Goal: Transaction & Acquisition: Download file/media

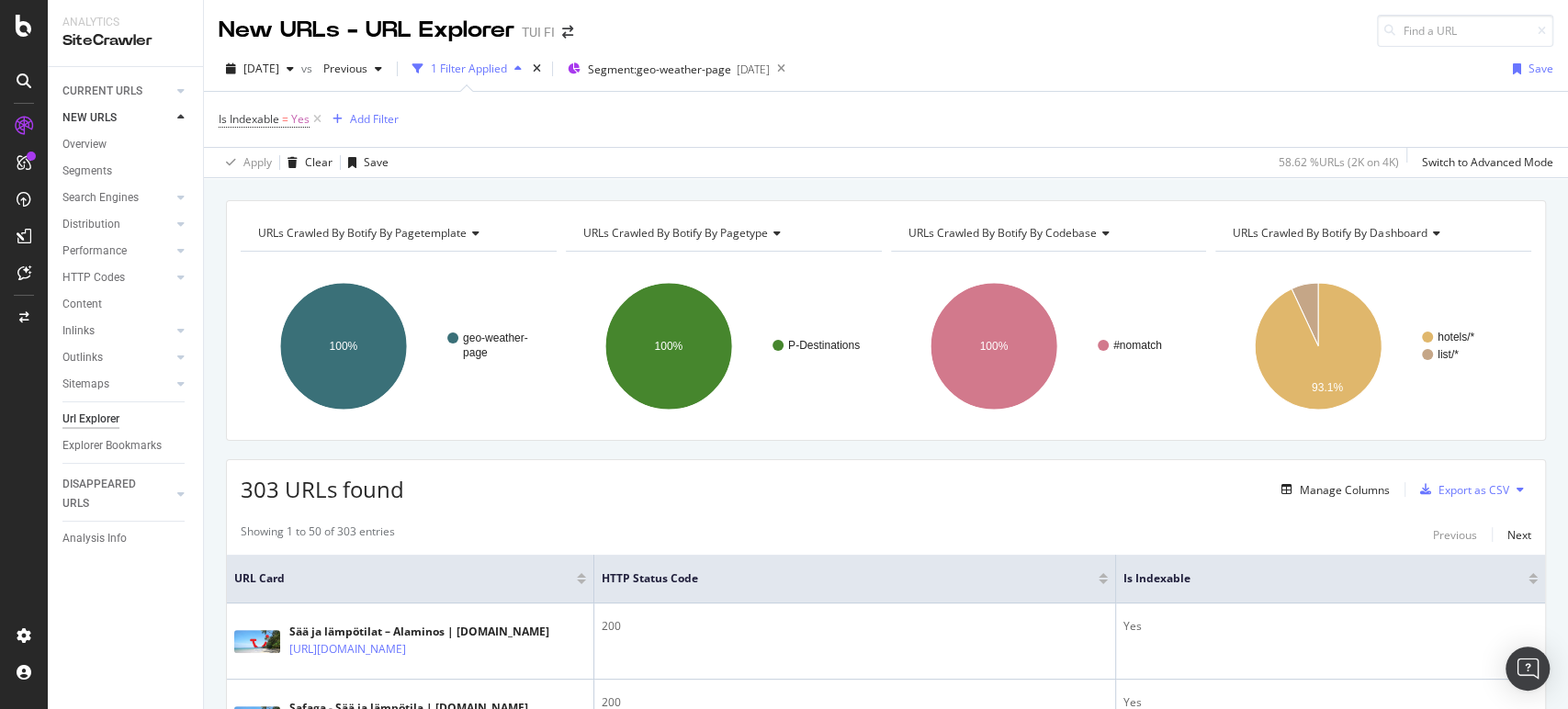
click at [507, 62] on div "1 Filter Applied" at bounding box center [469, 69] width 76 height 16
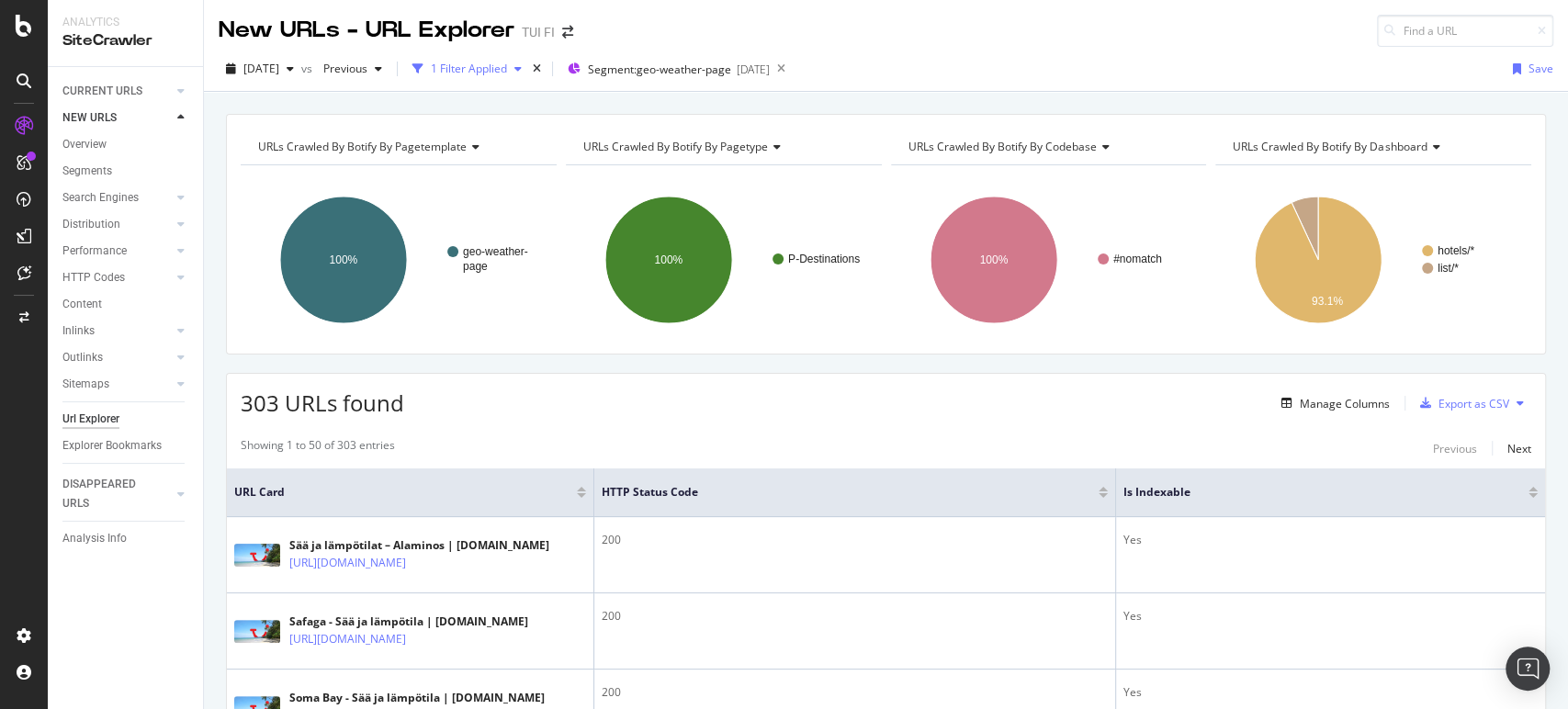
click at [507, 62] on div "1 Filter Applied" at bounding box center [469, 69] width 76 height 16
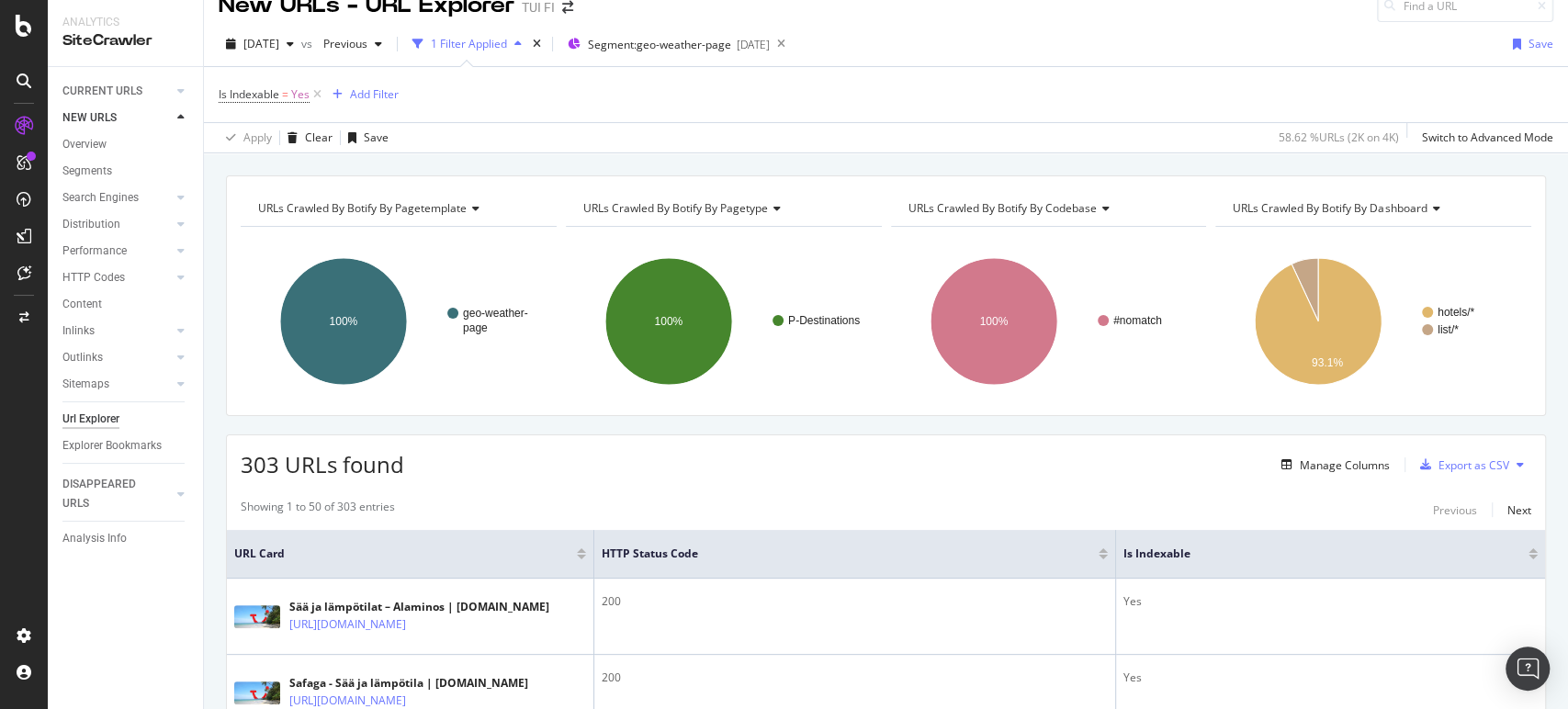
scroll to position [30, 0]
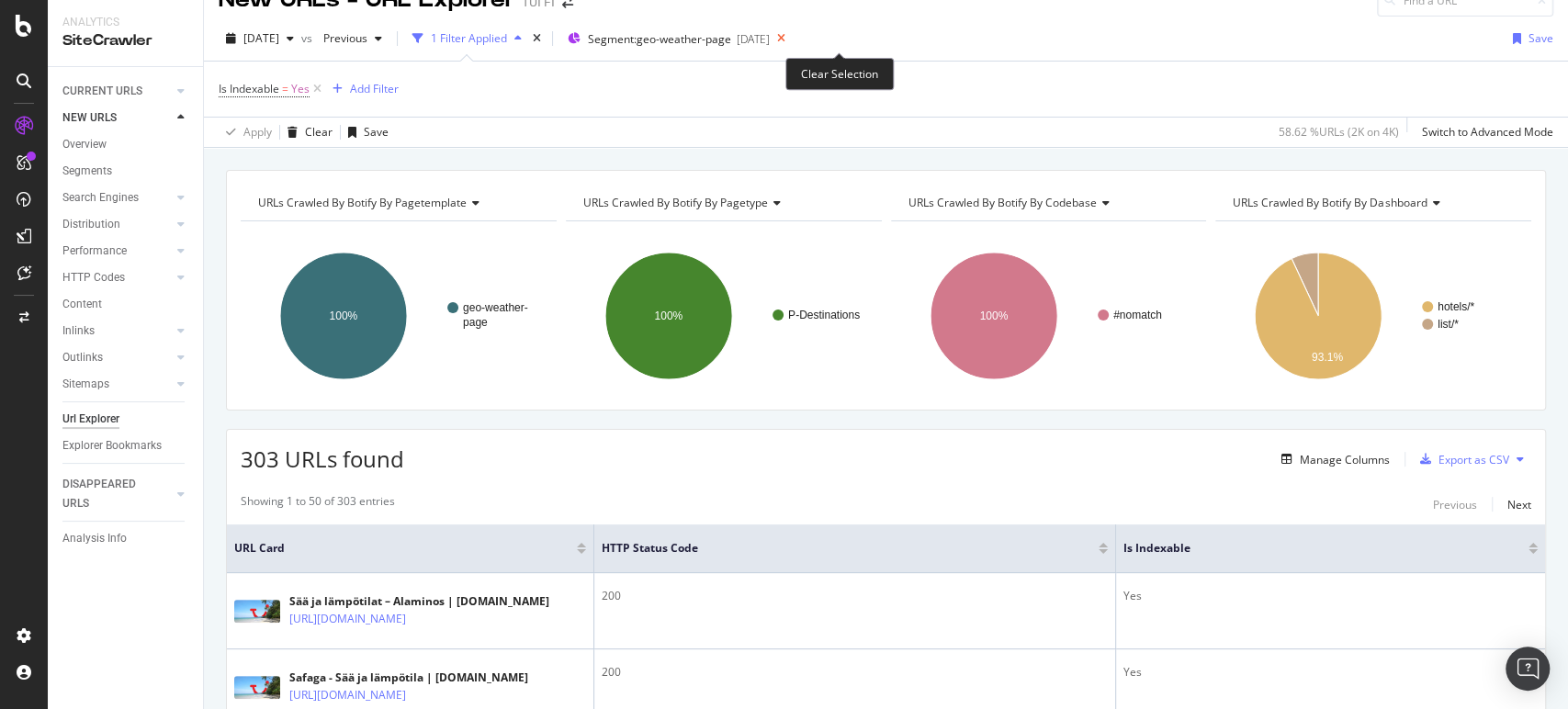
click at [792, 36] on icon at bounding box center [781, 38] width 23 height 25
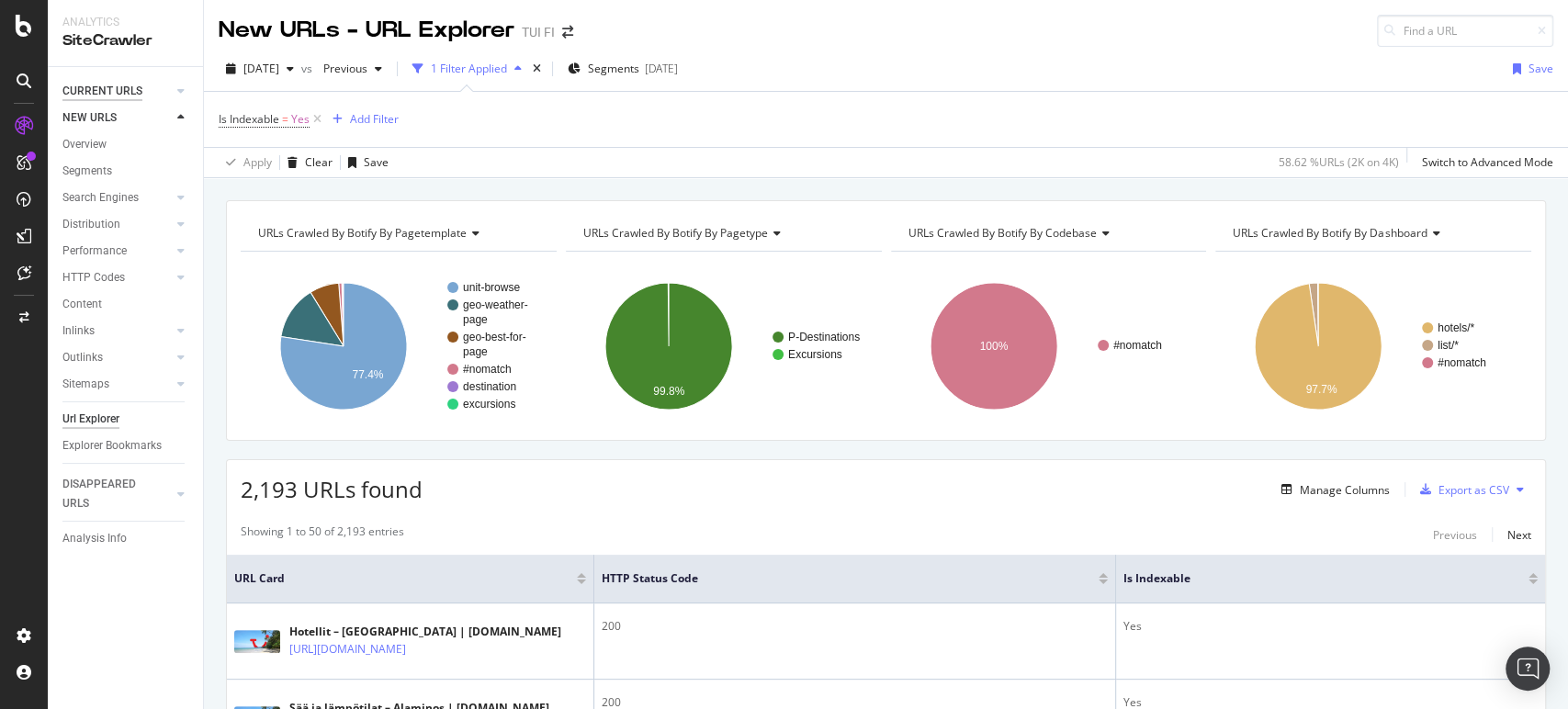
click at [78, 88] on div "CURRENT URLS" at bounding box center [102, 91] width 79 height 20
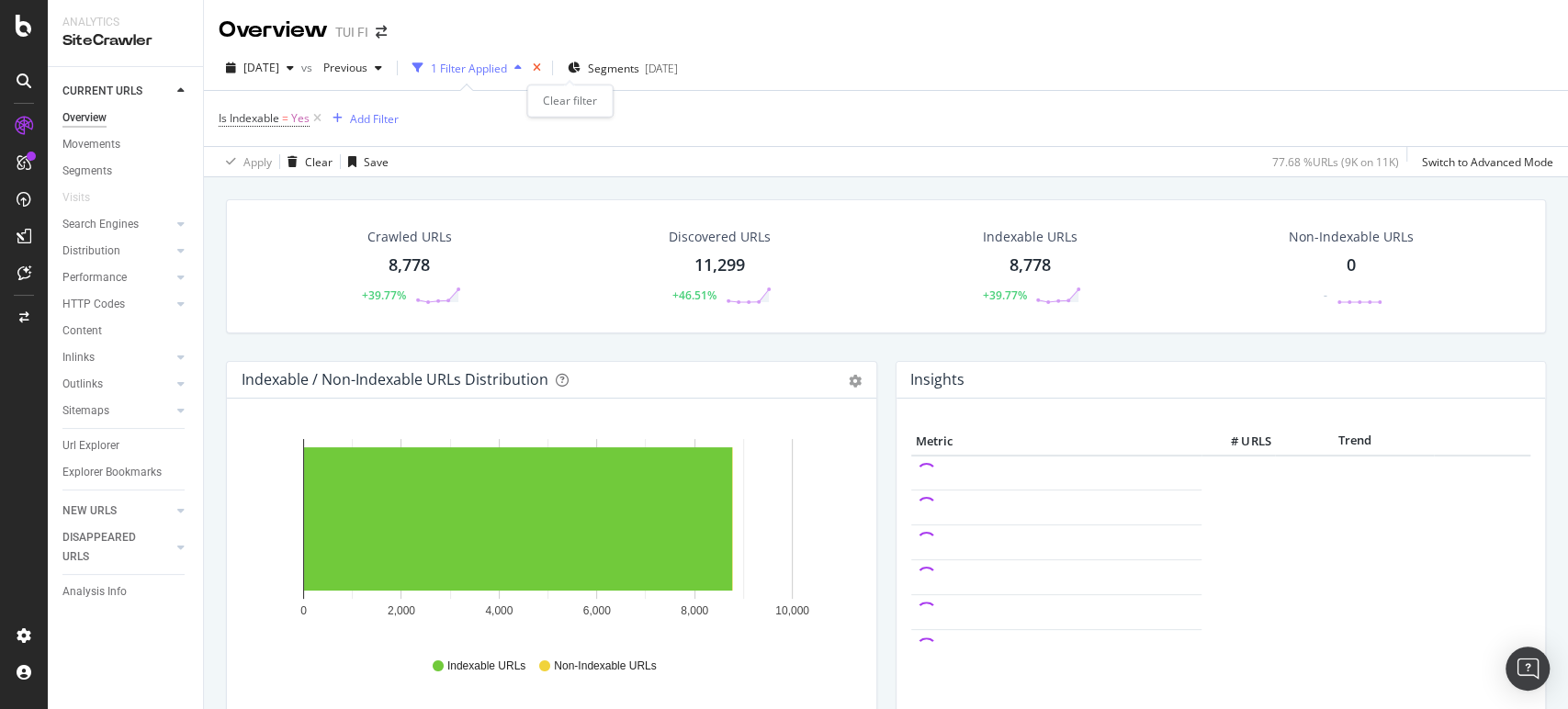
click at [541, 69] on icon "times" at bounding box center [536, 68] width 8 height 11
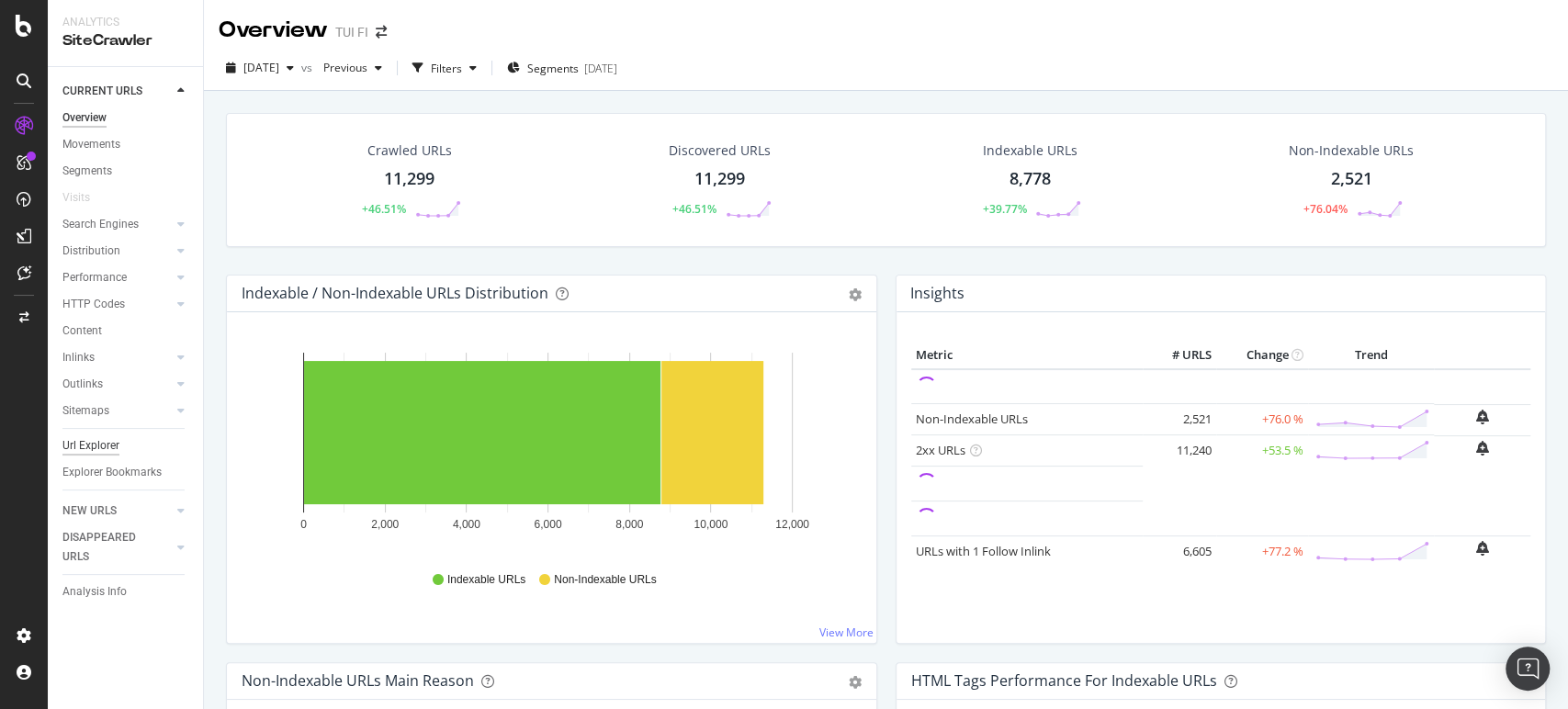
click at [88, 450] on div "Url Explorer" at bounding box center [91, 446] width 57 height 20
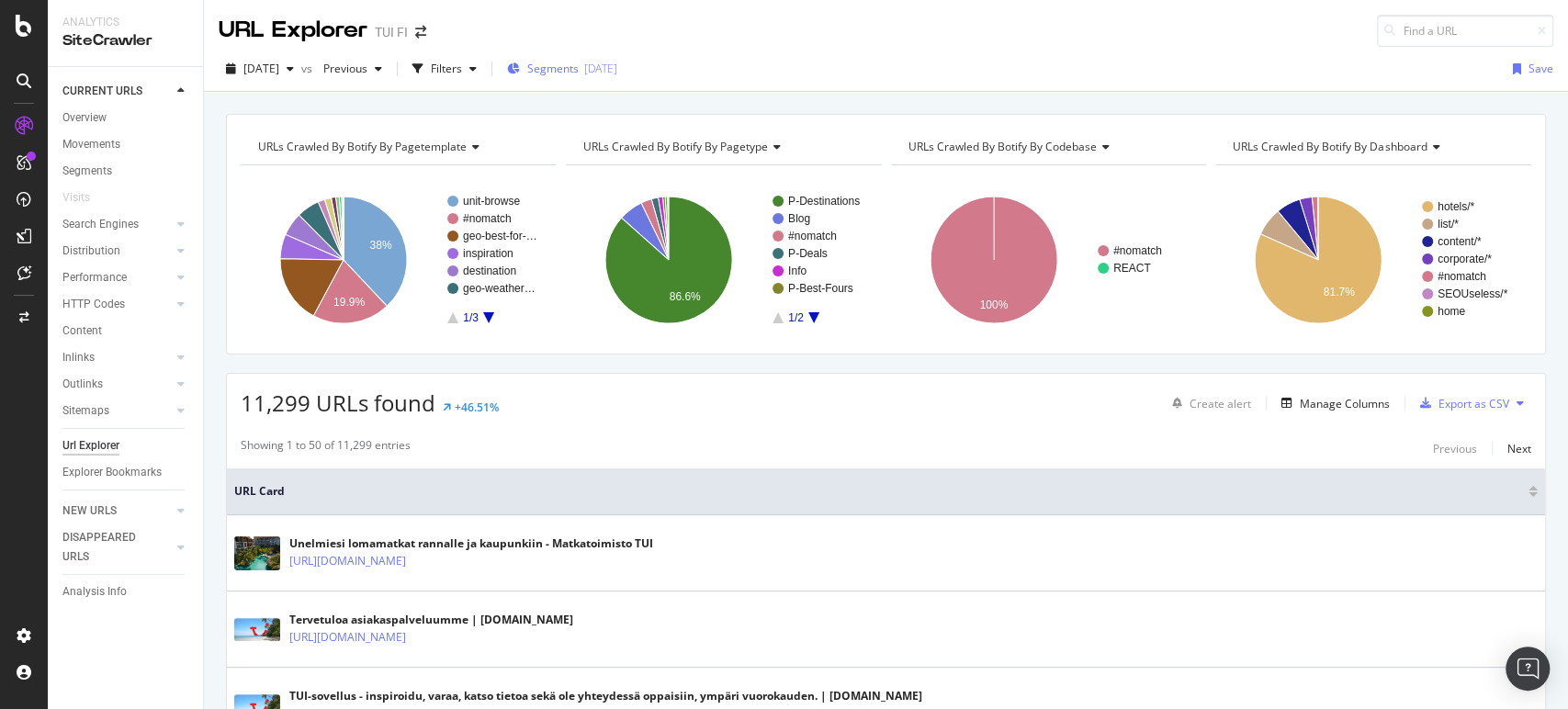
click at [579, 68] on span "Segments" at bounding box center [553, 69] width 51 height 16
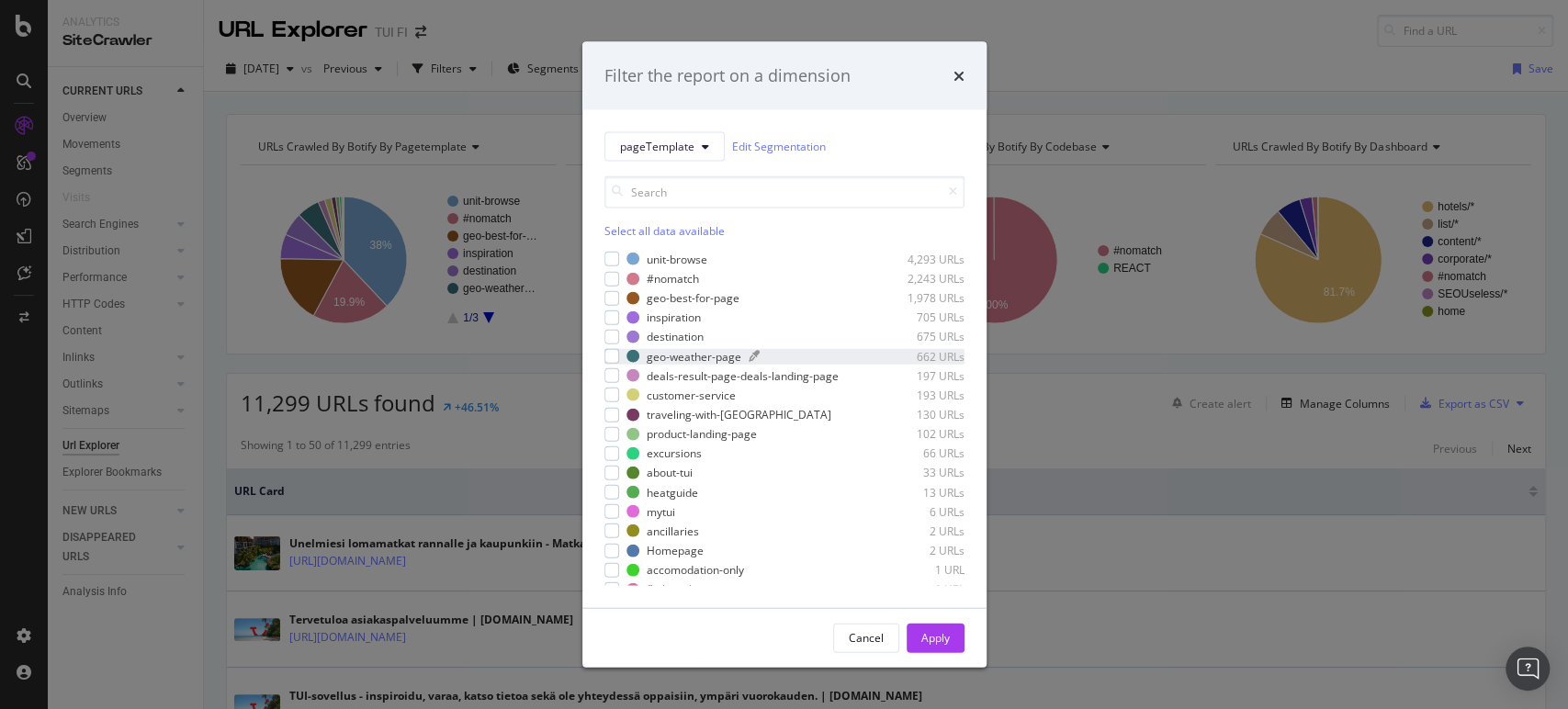
click at [679, 354] on div "geo-weather-page" at bounding box center [693, 356] width 94 height 16
click at [931, 643] on div "Apply" at bounding box center [935, 638] width 28 height 16
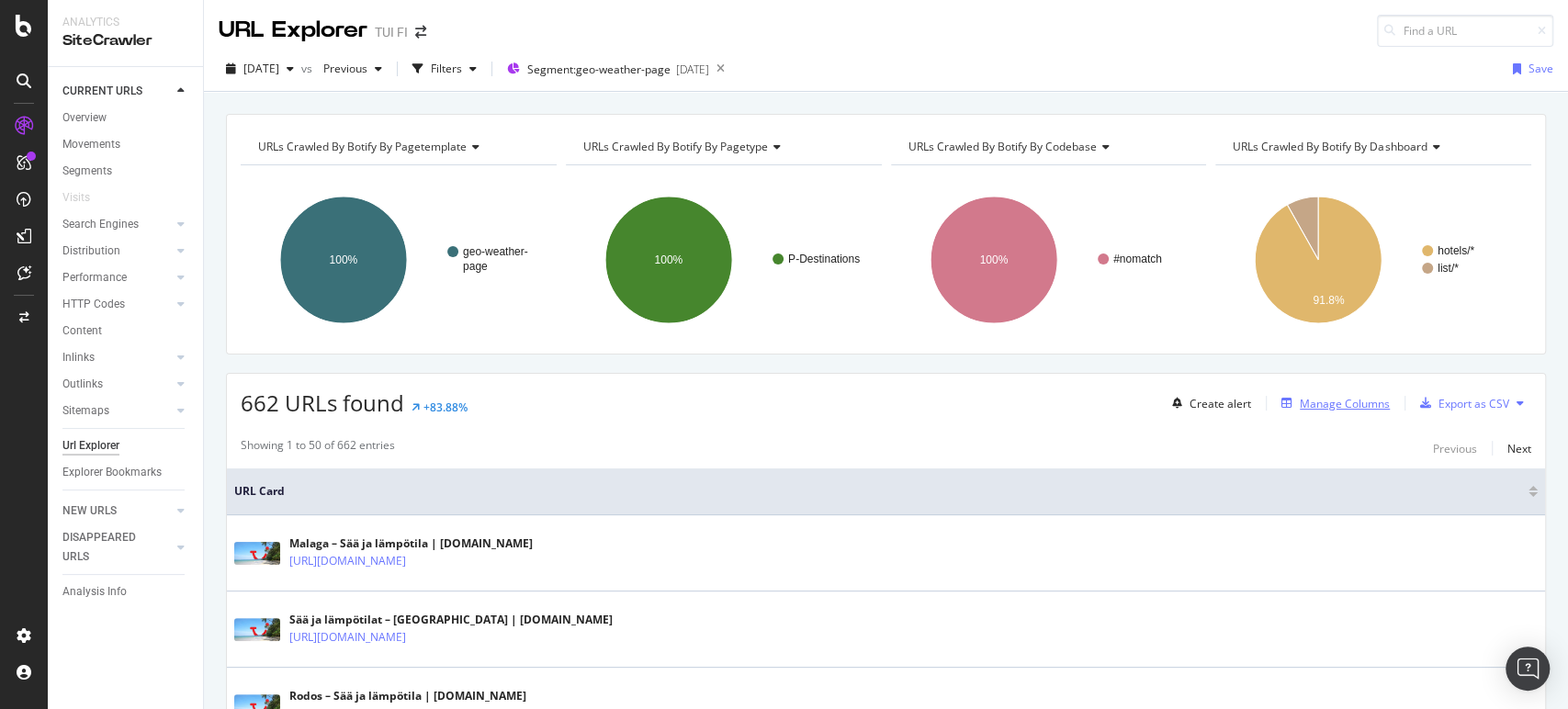
click at [1329, 404] on div "Manage Columns" at bounding box center [1344, 404] width 90 height 16
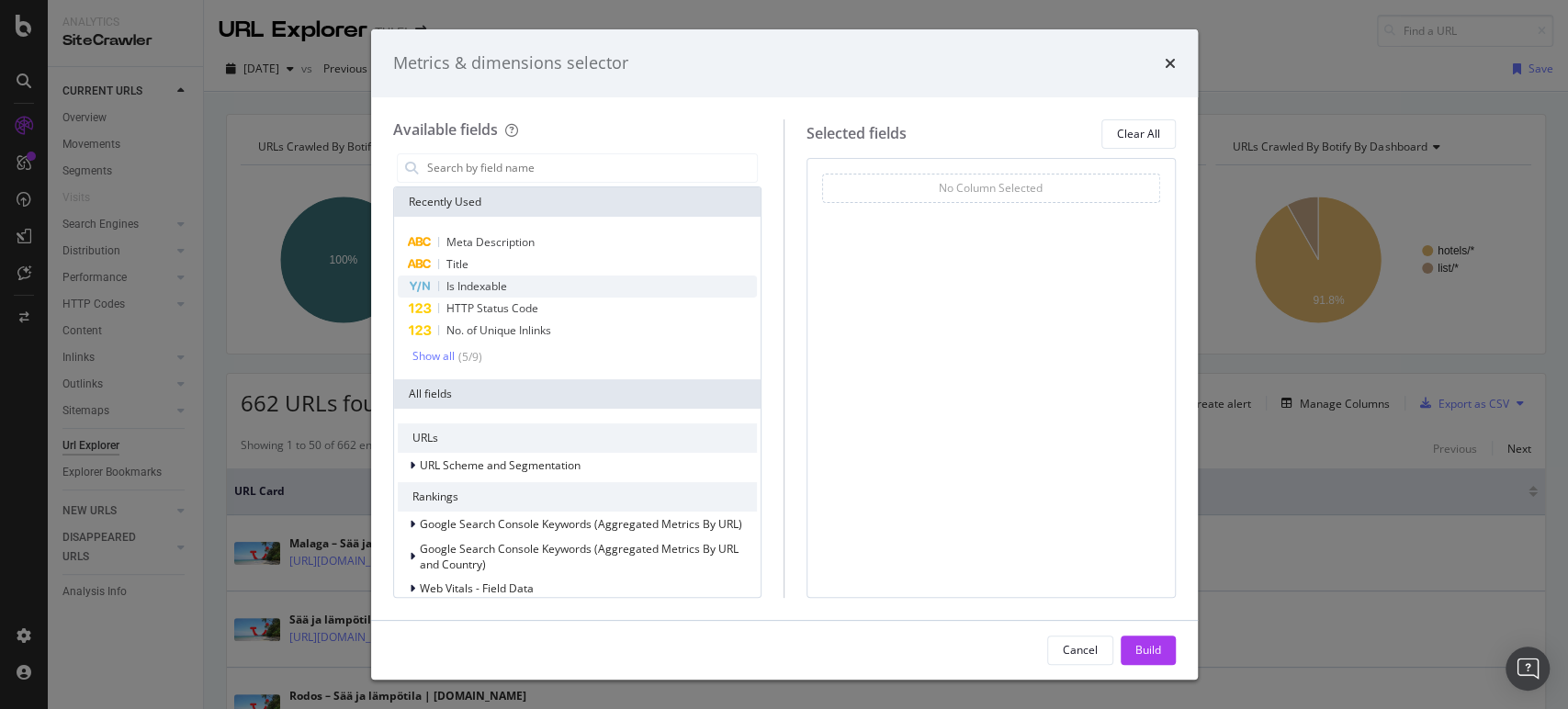
click at [499, 276] on div "Is Indexable" at bounding box center [578, 286] width 360 height 22
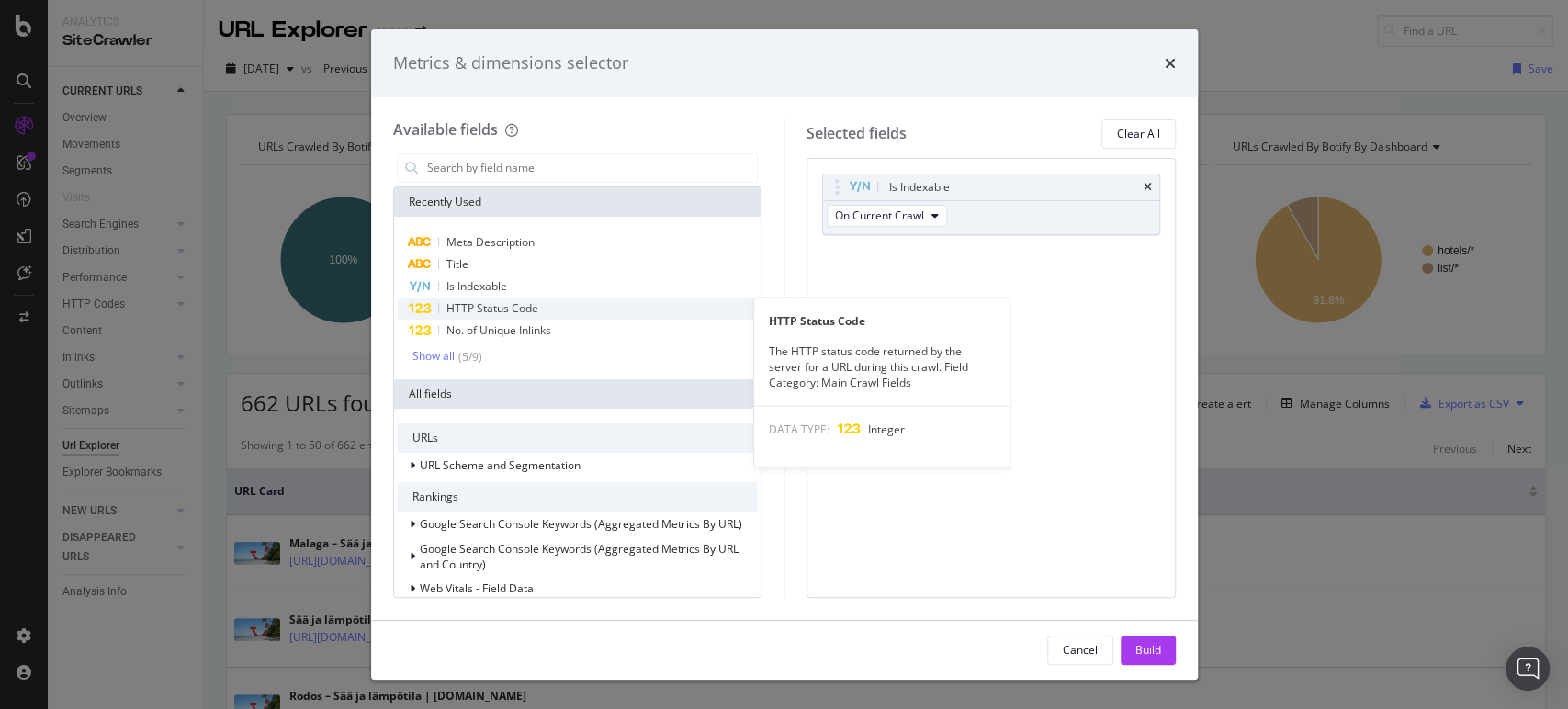
click at [500, 301] on span "HTTP Status Code" at bounding box center [492, 308] width 92 height 16
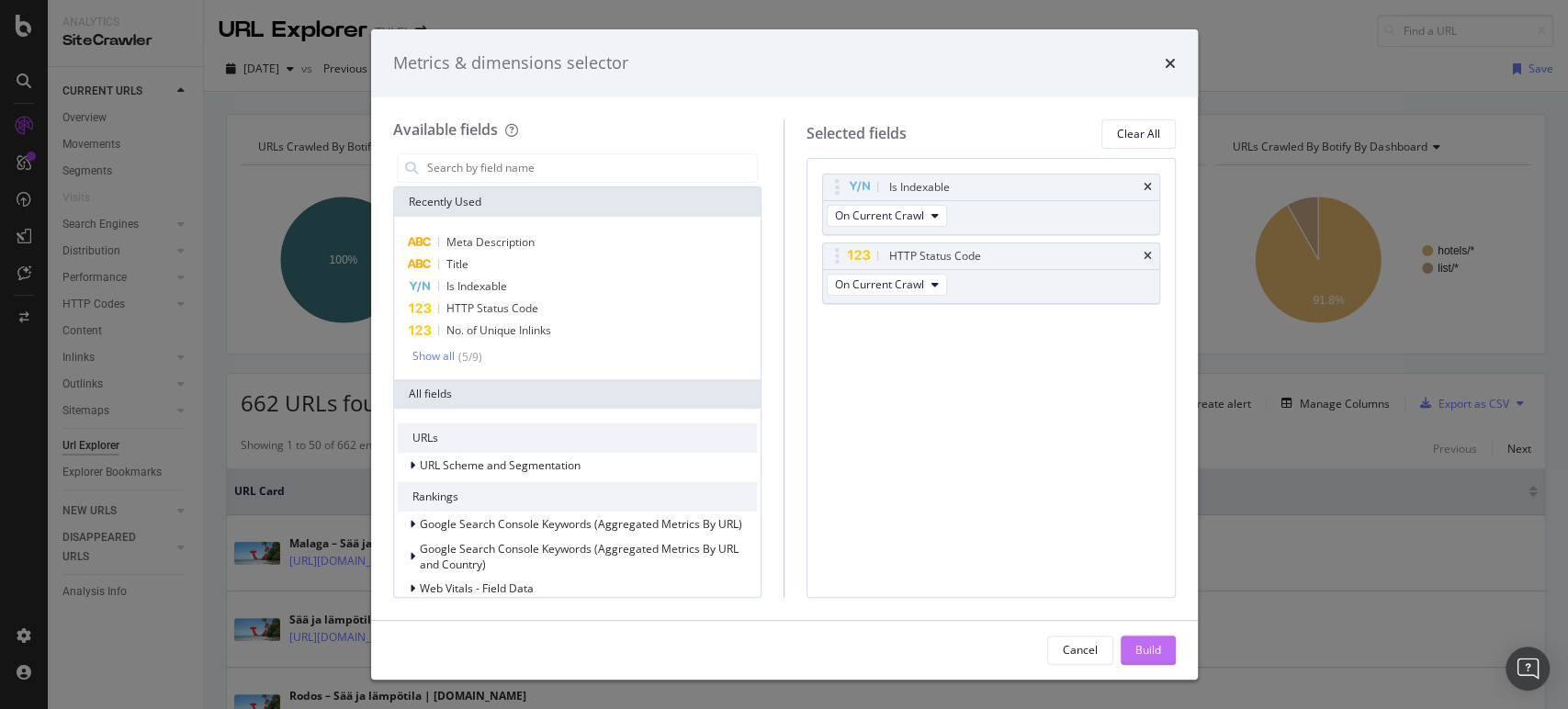
click at [1138, 640] on div "Build" at bounding box center [1148, 650] width 25 height 27
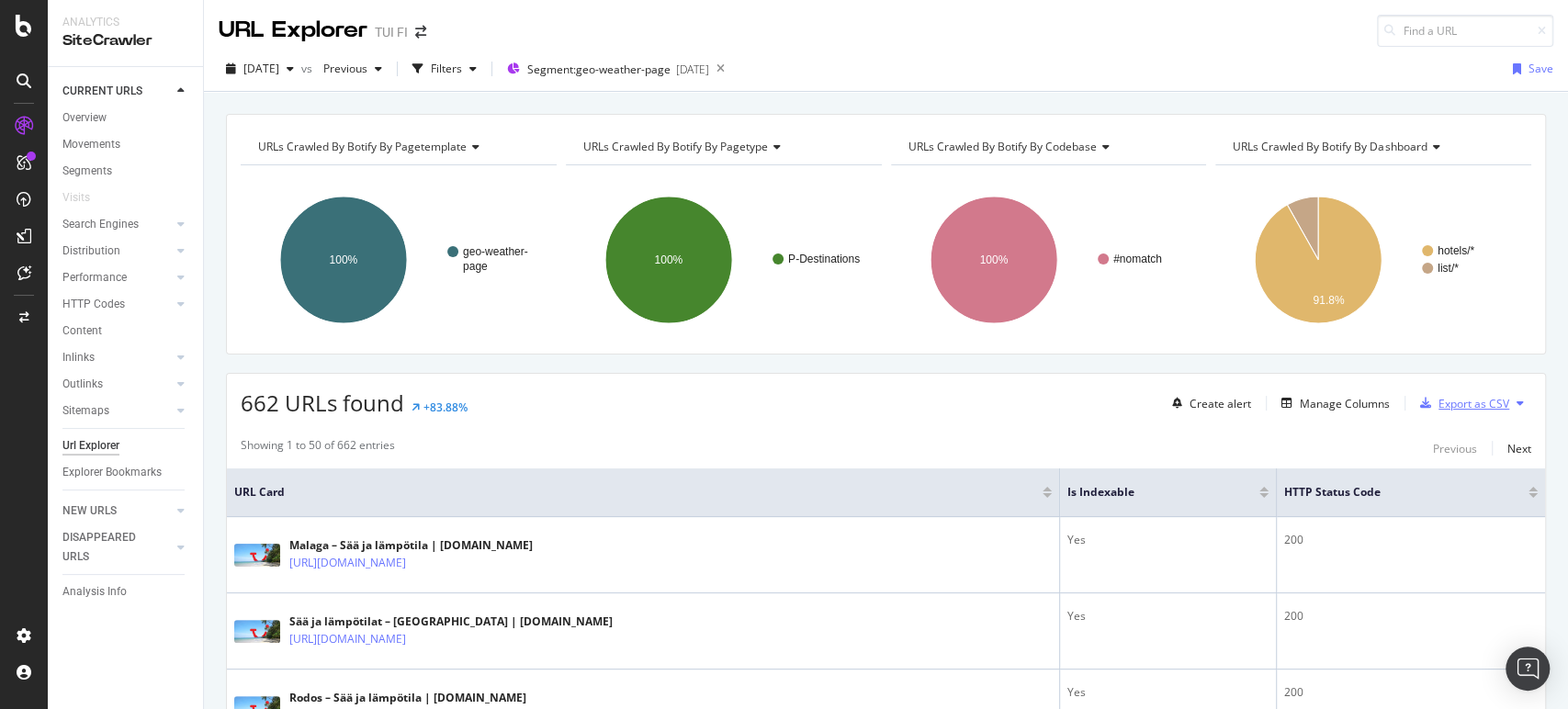
click at [1451, 404] on div "Export as CSV" at bounding box center [1474, 404] width 71 height 16
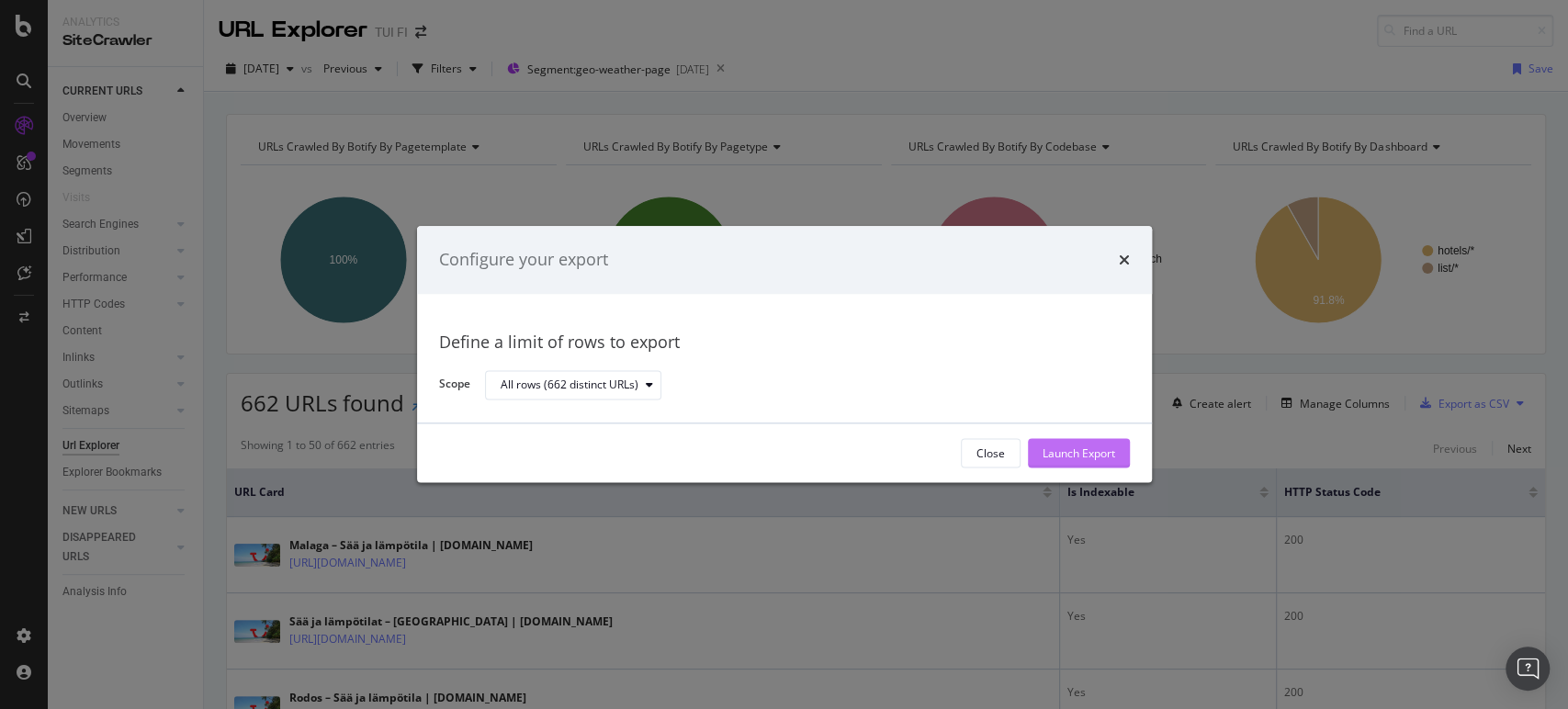
click at [1050, 453] on div "Launch Export" at bounding box center [1079, 453] width 73 height 16
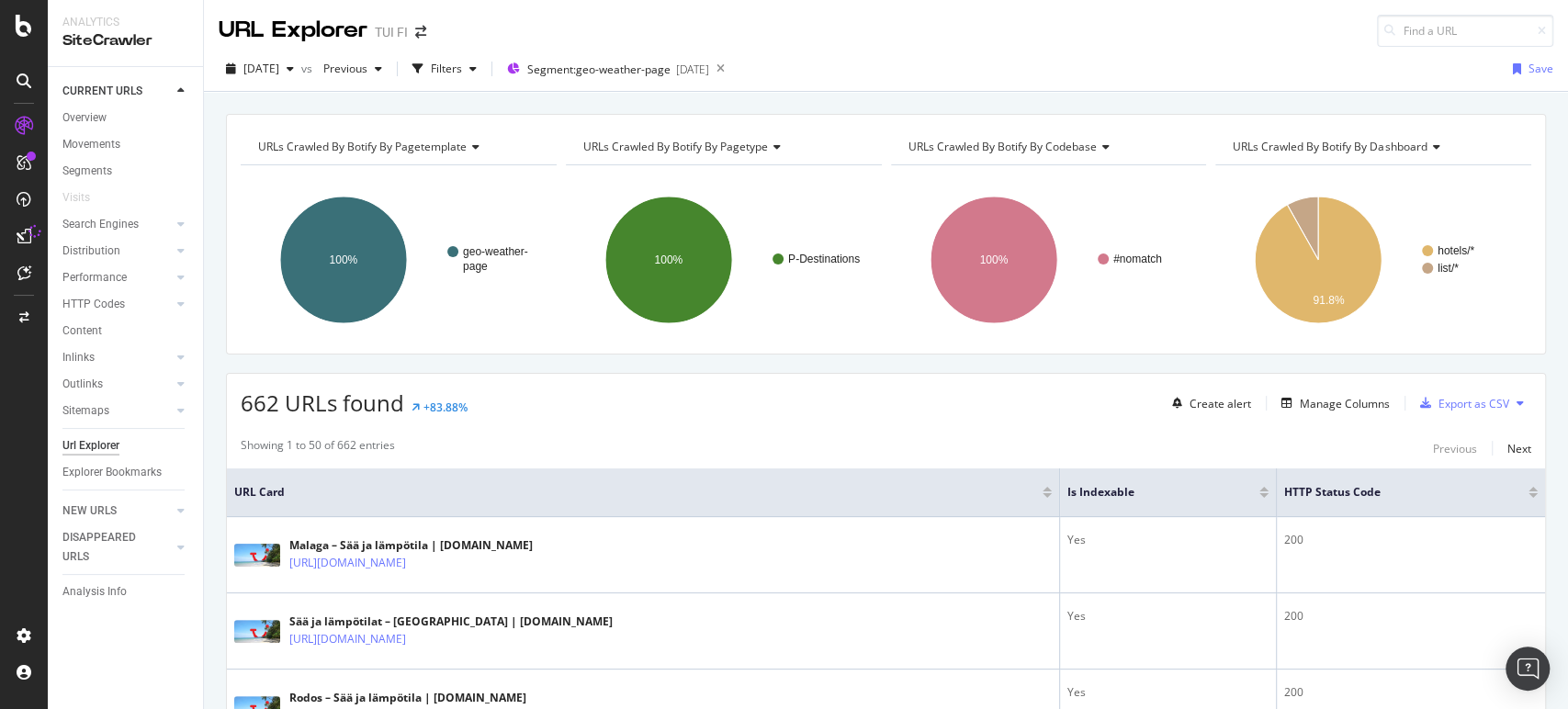
click at [1050, 453] on div "Showing 1 to 50 of 662 entries Previous Next" at bounding box center [885, 448] width 1318 height 22
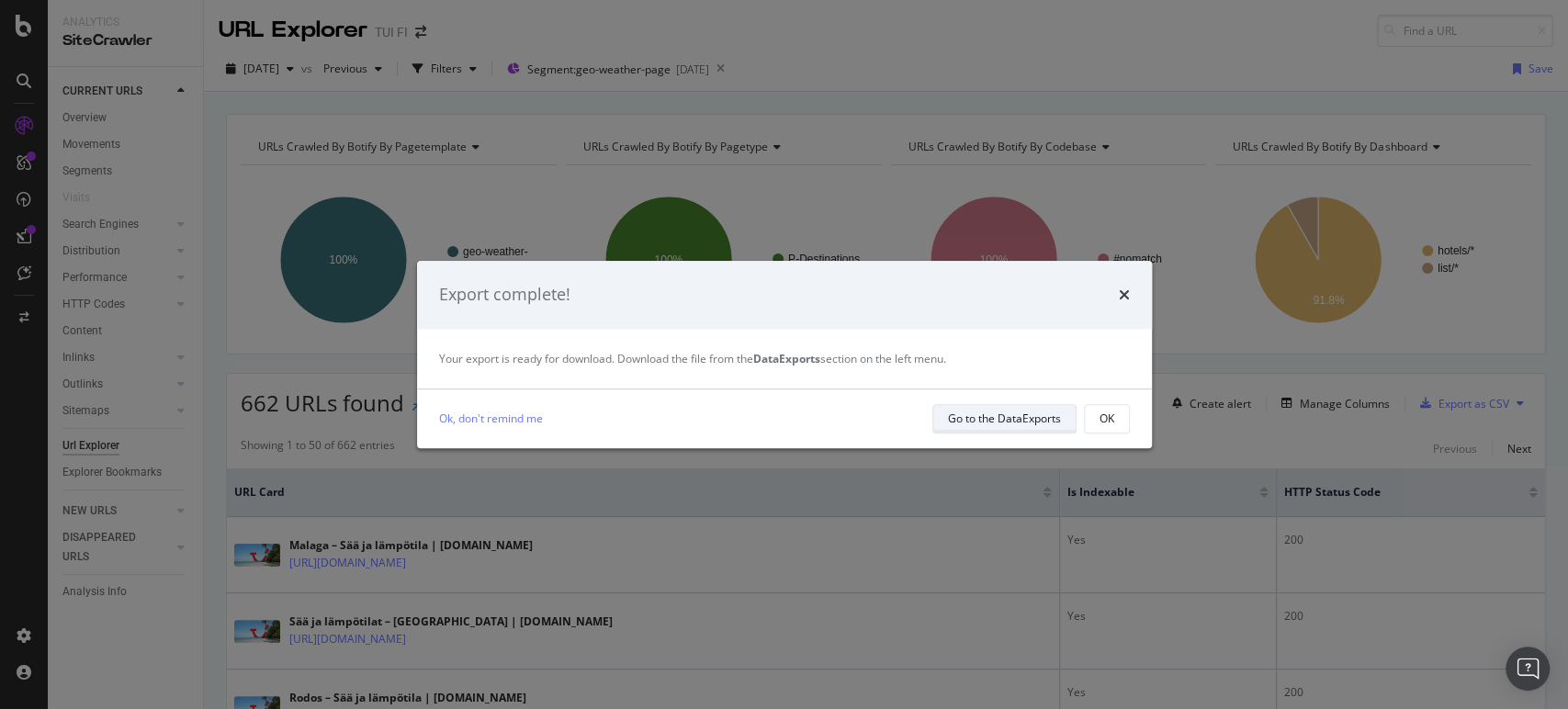
click at [990, 414] on div "Go to the DataExports" at bounding box center [1004, 419] width 113 height 16
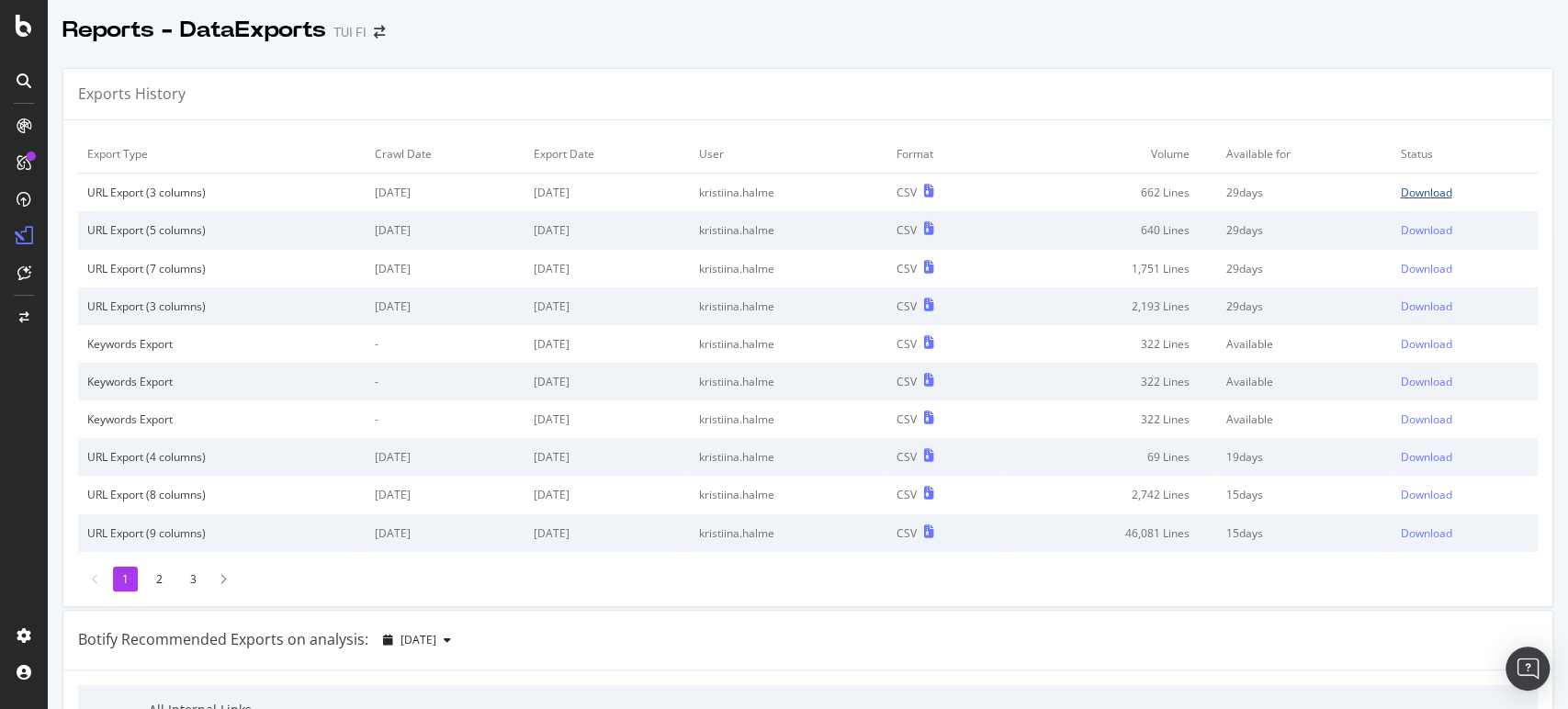
click at [1414, 187] on div "Download" at bounding box center [1425, 192] width 51 height 16
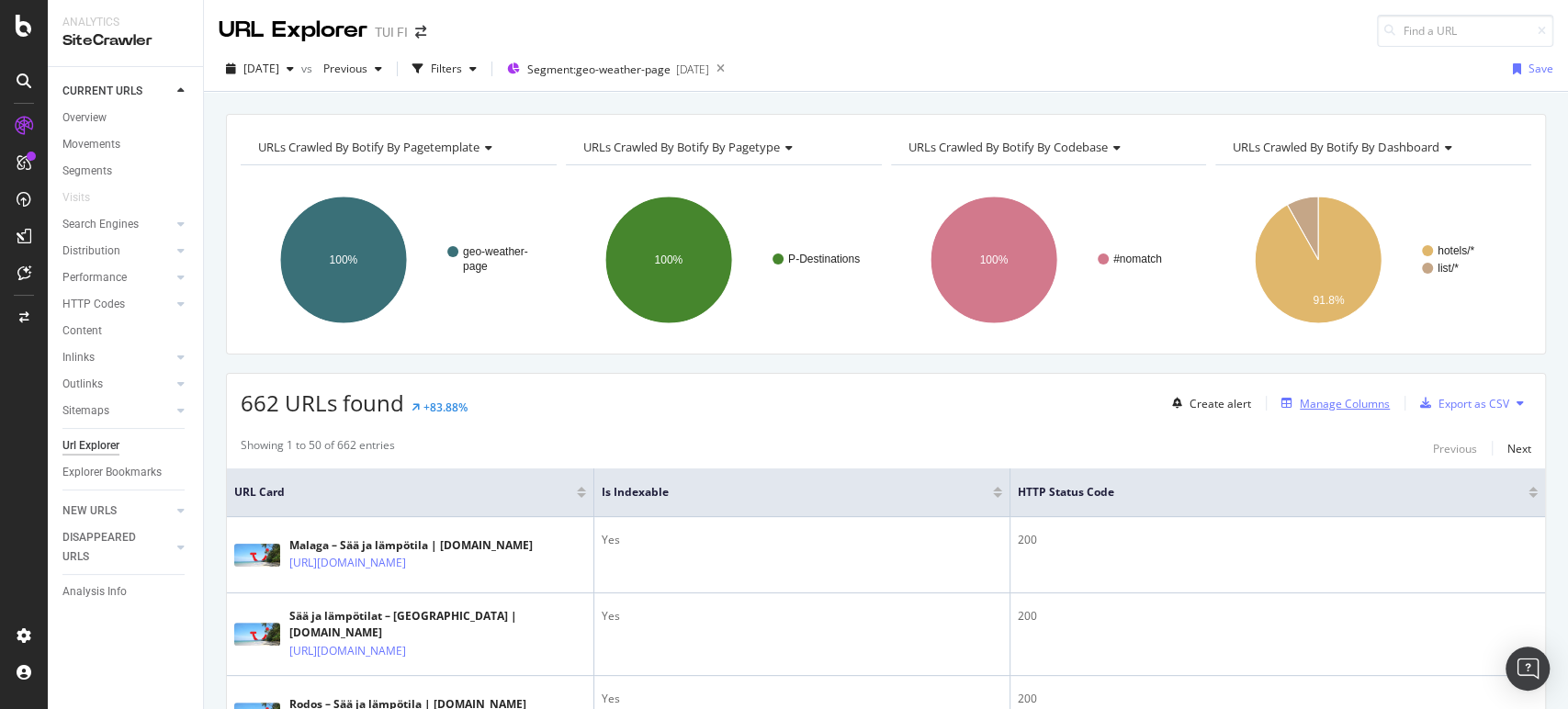
click at [1299, 402] on div "Manage Columns" at bounding box center [1344, 404] width 90 height 16
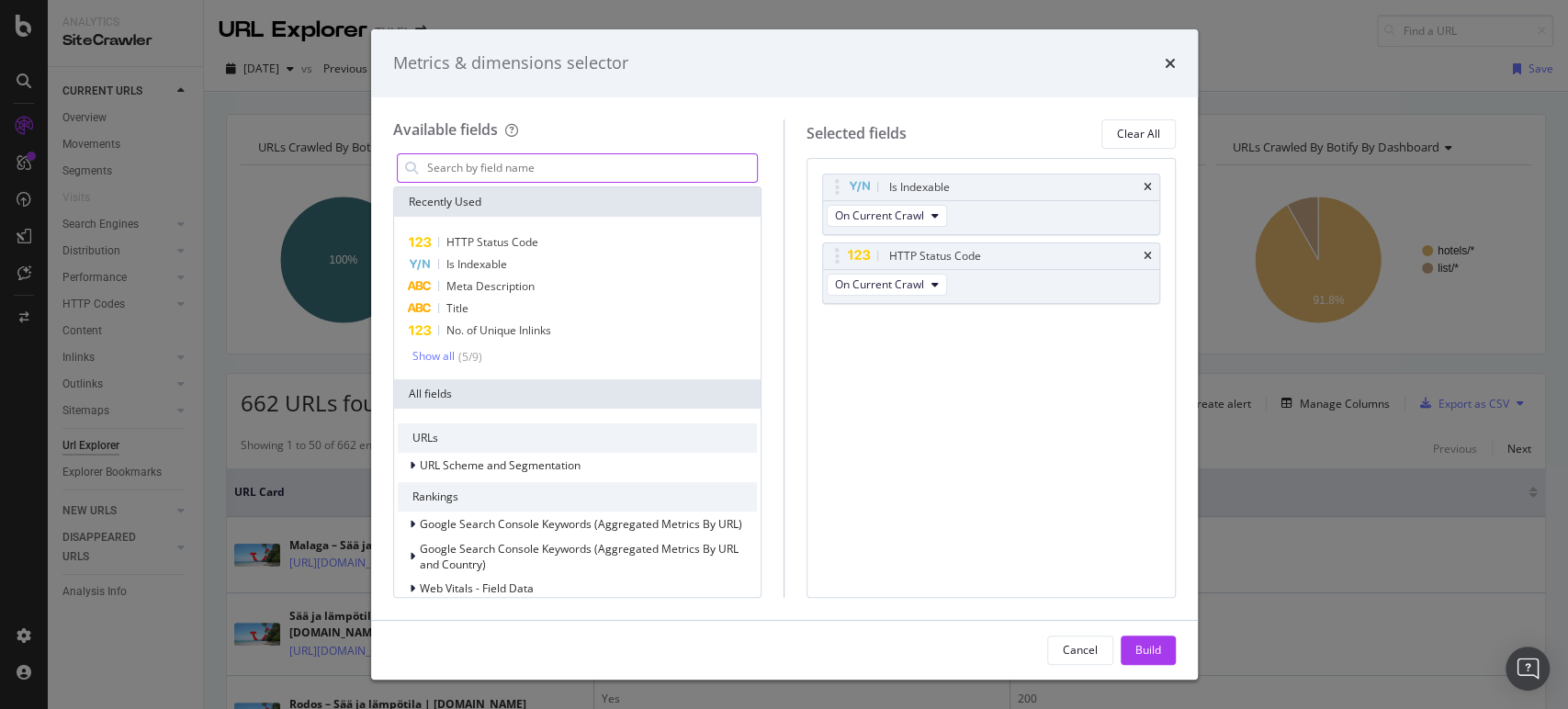
click at [510, 161] on input "modal" at bounding box center [591, 168] width 332 height 27
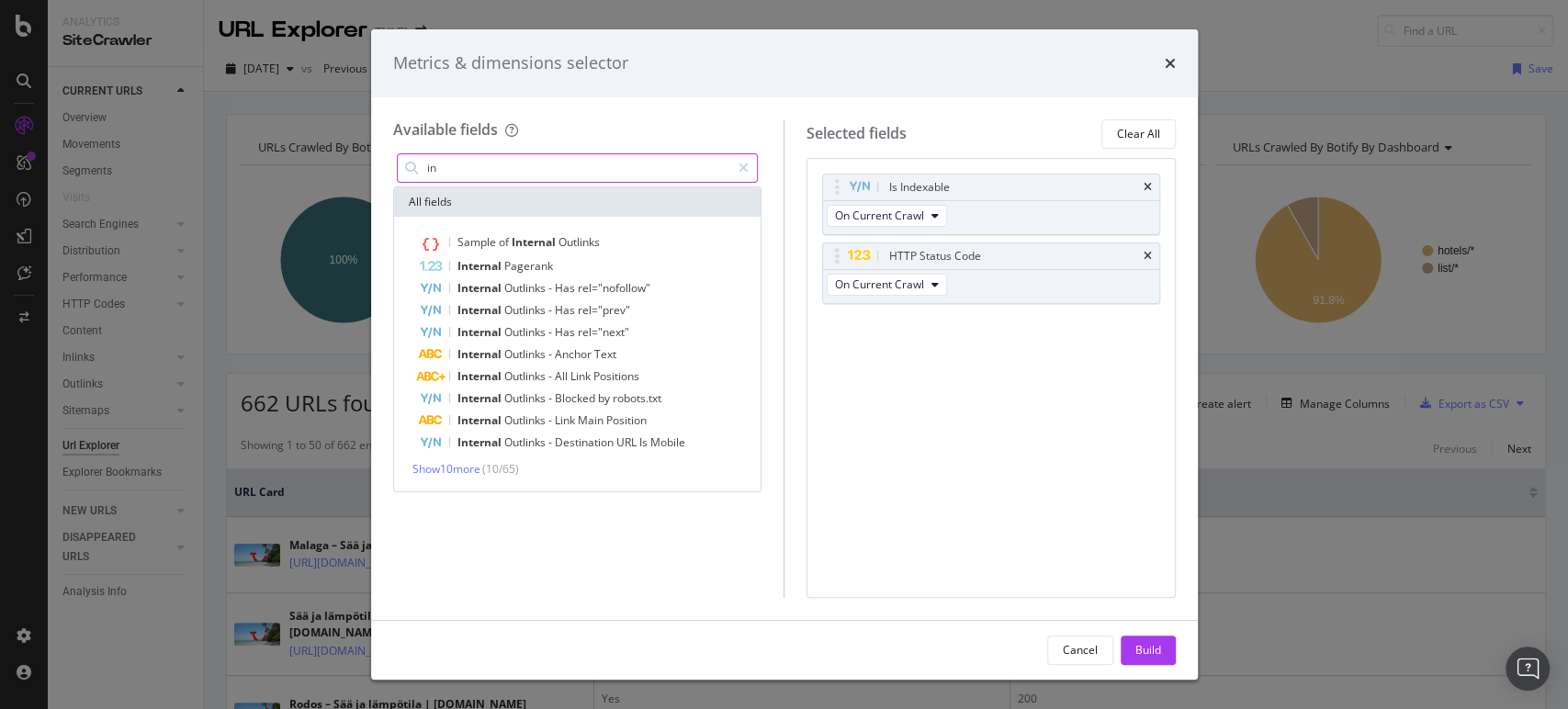
type input "i"
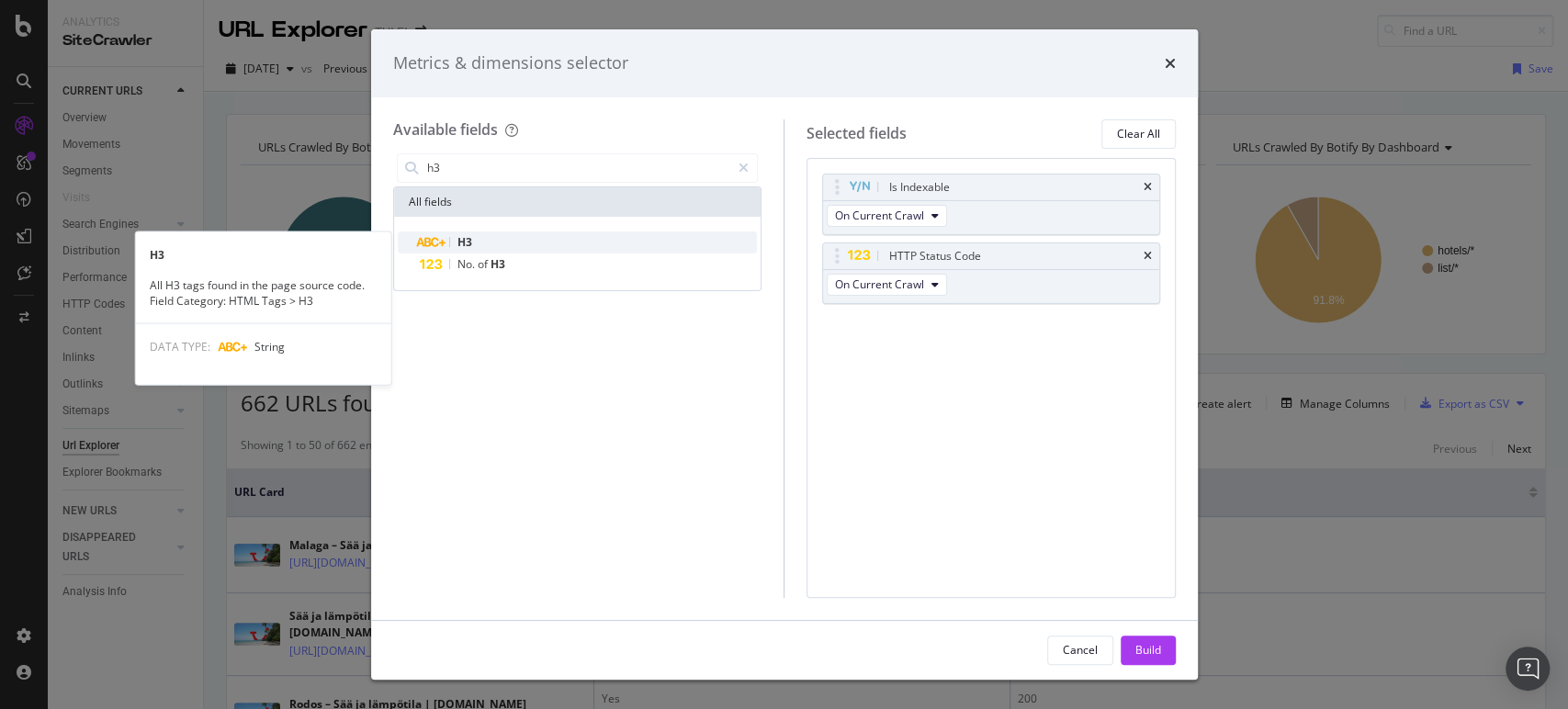
type input "h3"
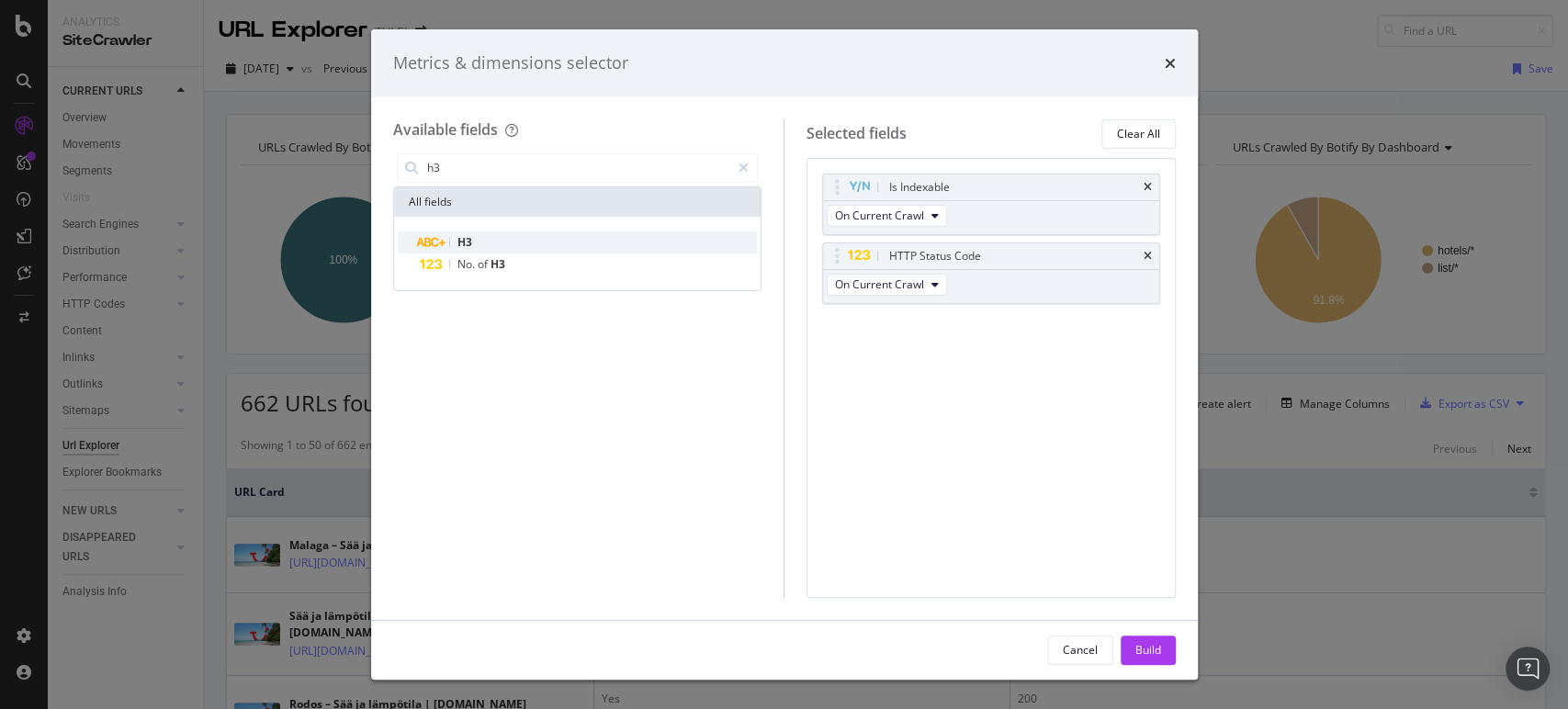
click at [466, 237] on span "H3" at bounding box center [464, 242] width 15 height 16
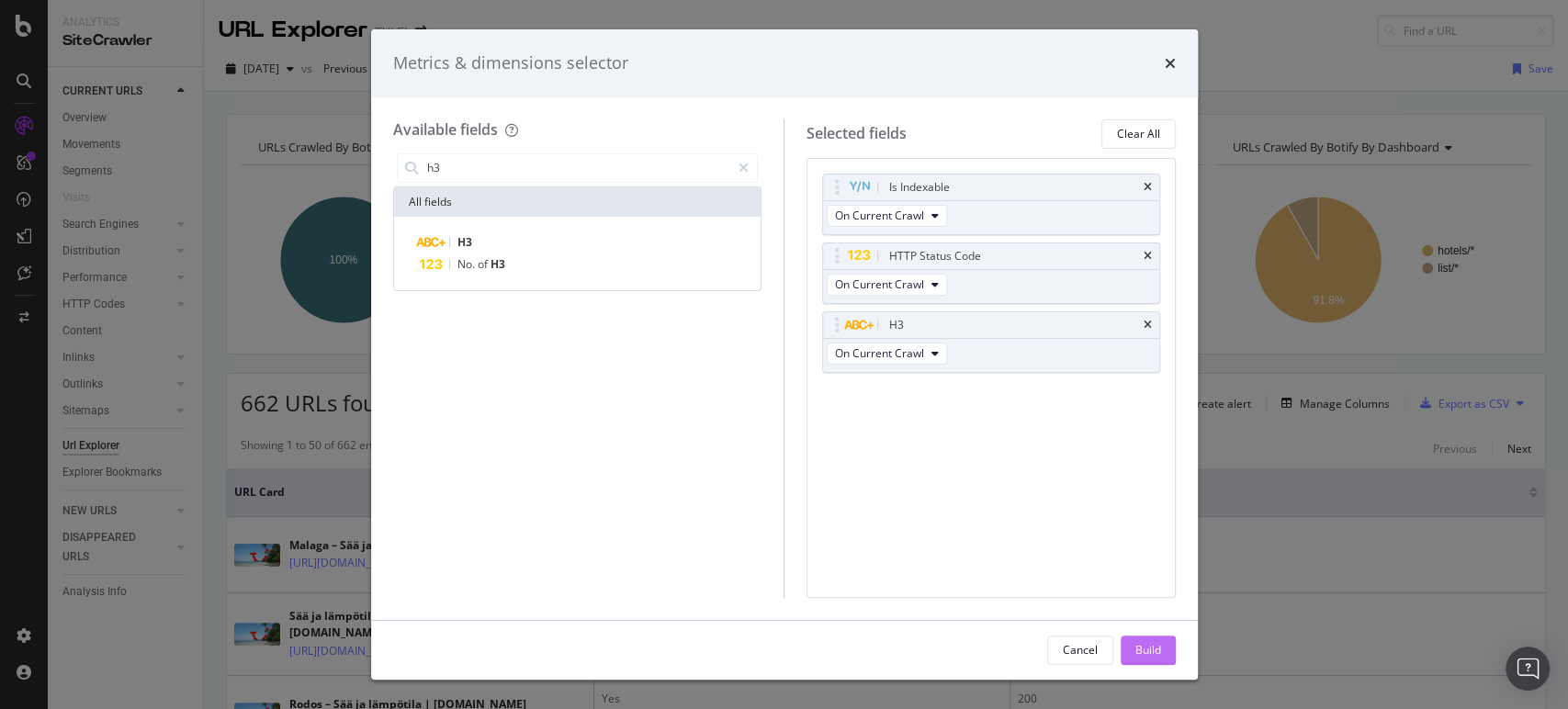
click at [1137, 660] on div "Build" at bounding box center [1148, 650] width 25 height 27
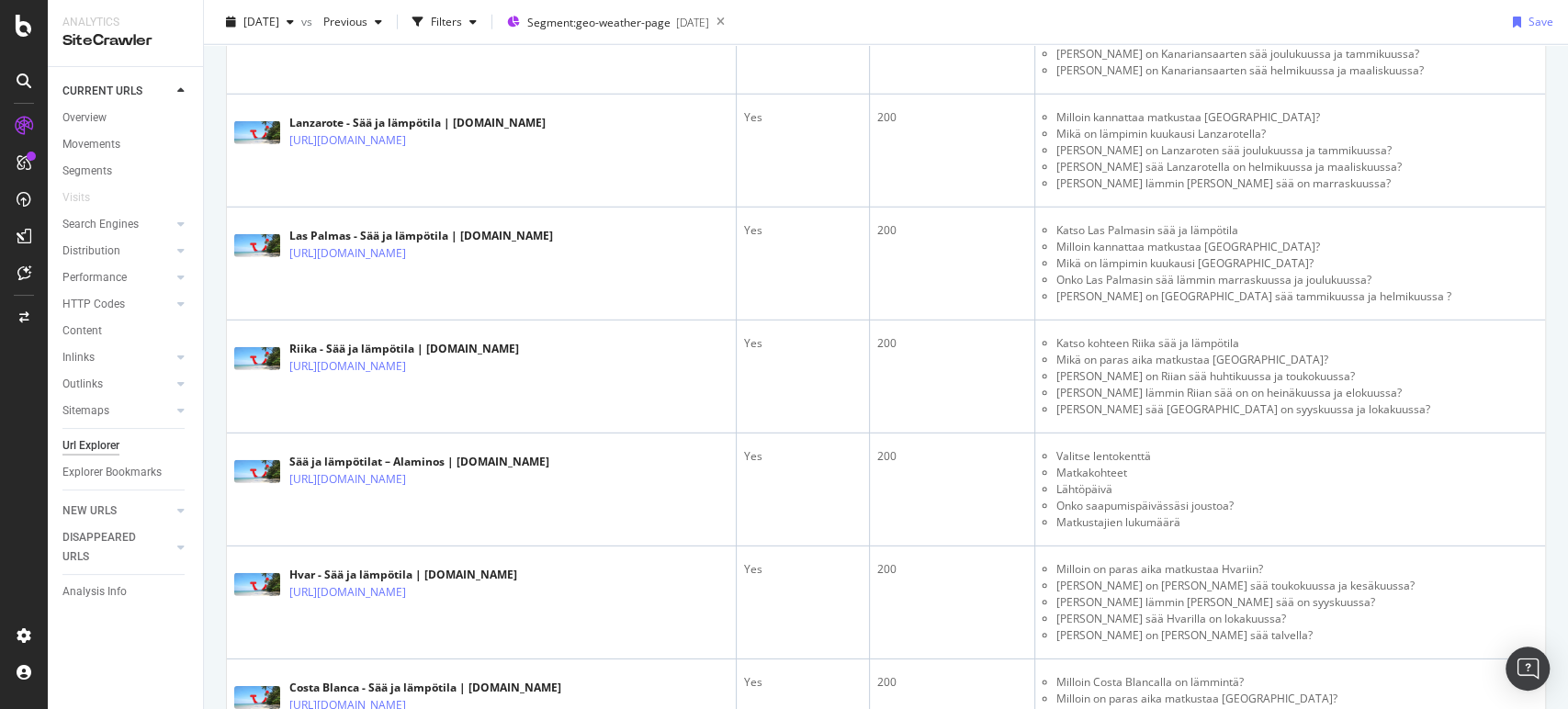
scroll to position [3465, 0]
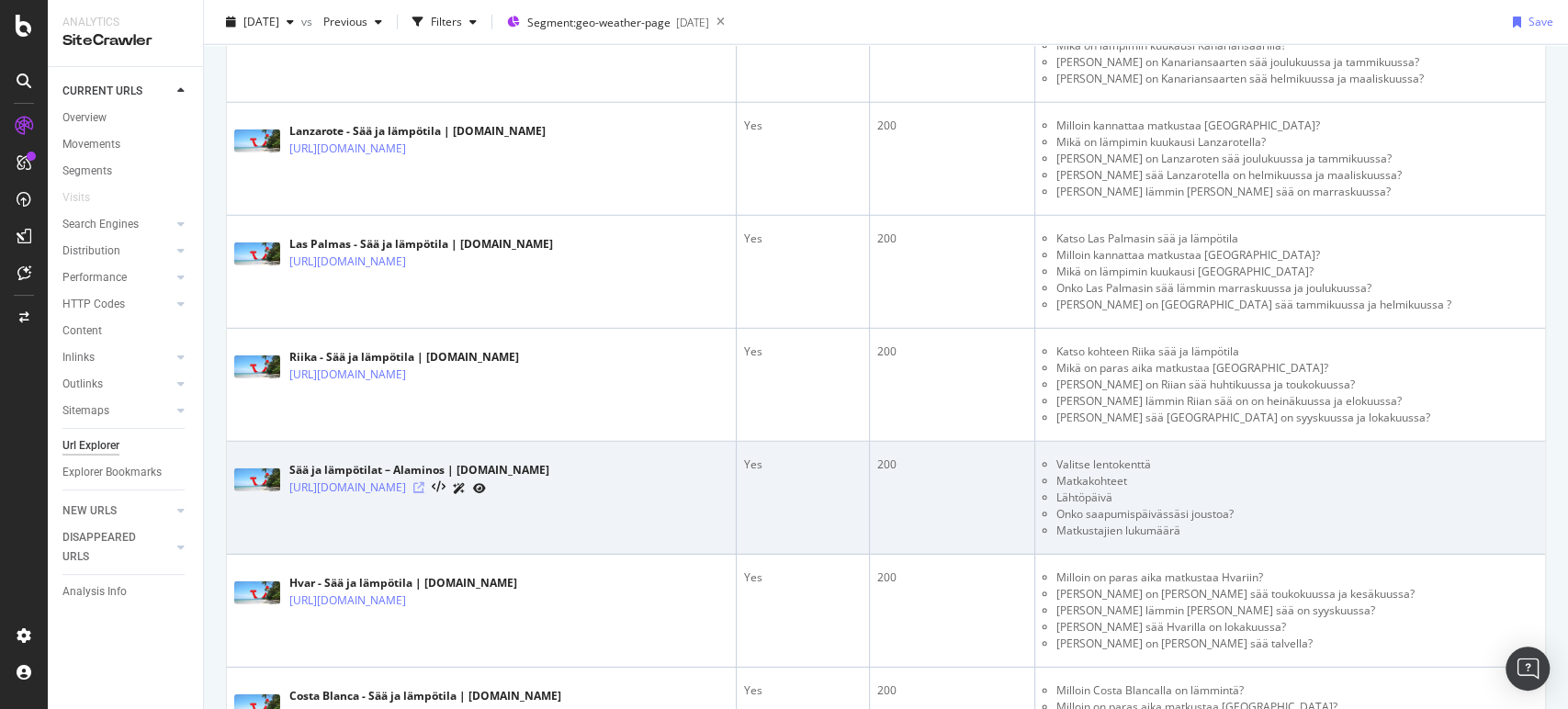
click at [425, 485] on icon at bounding box center [419, 487] width 11 height 11
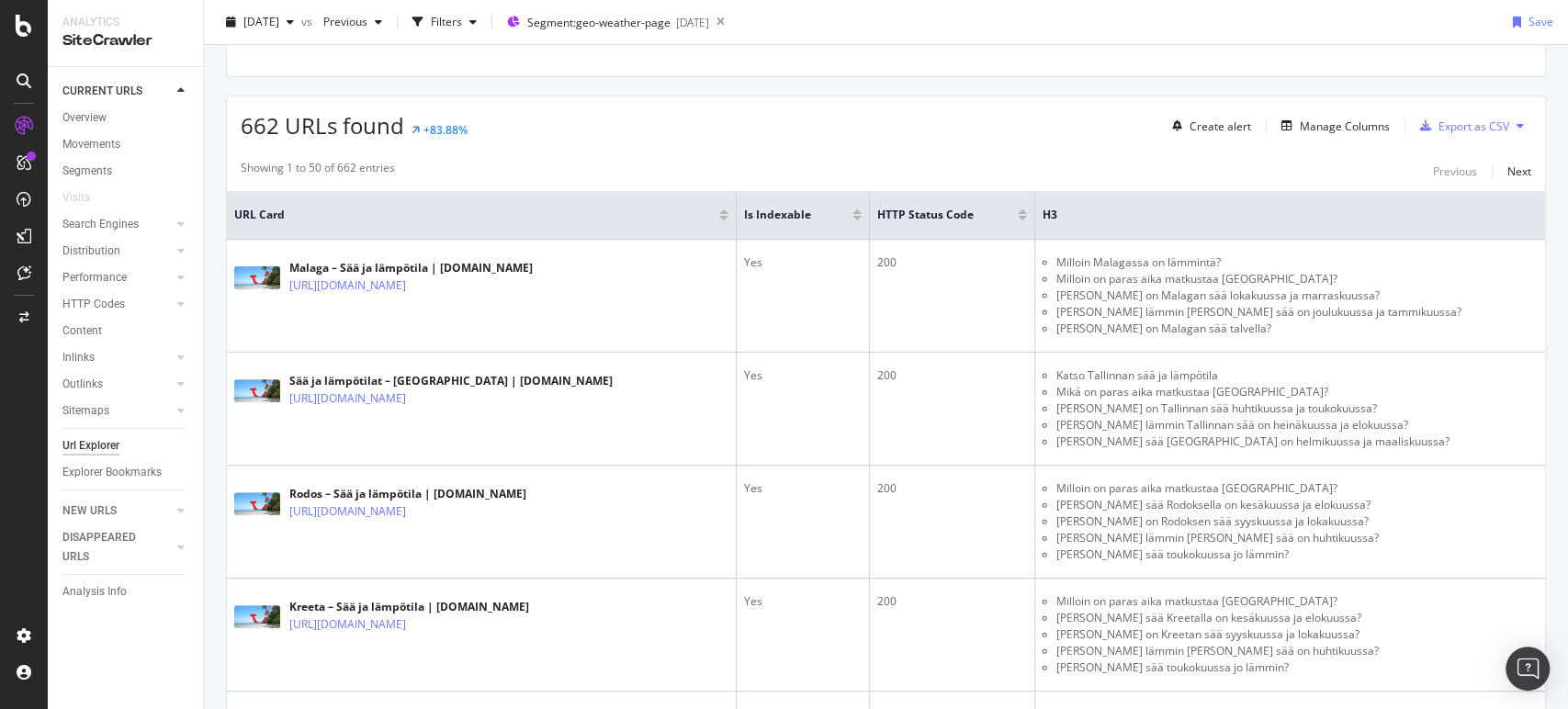
scroll to position [0, 0]
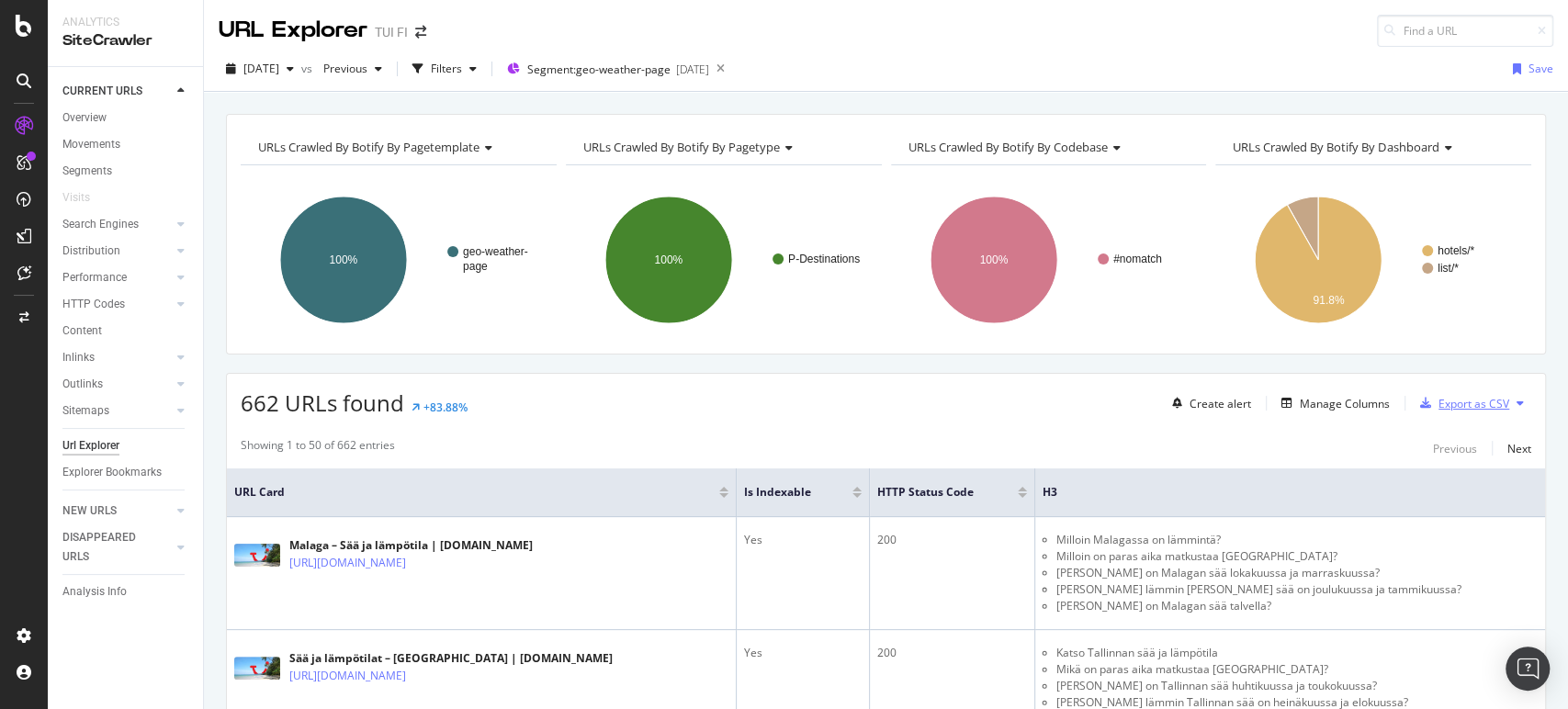
click at [1439, 398] on div "Export as CSV" at bounding box center [1474, 404] width 71 height 16
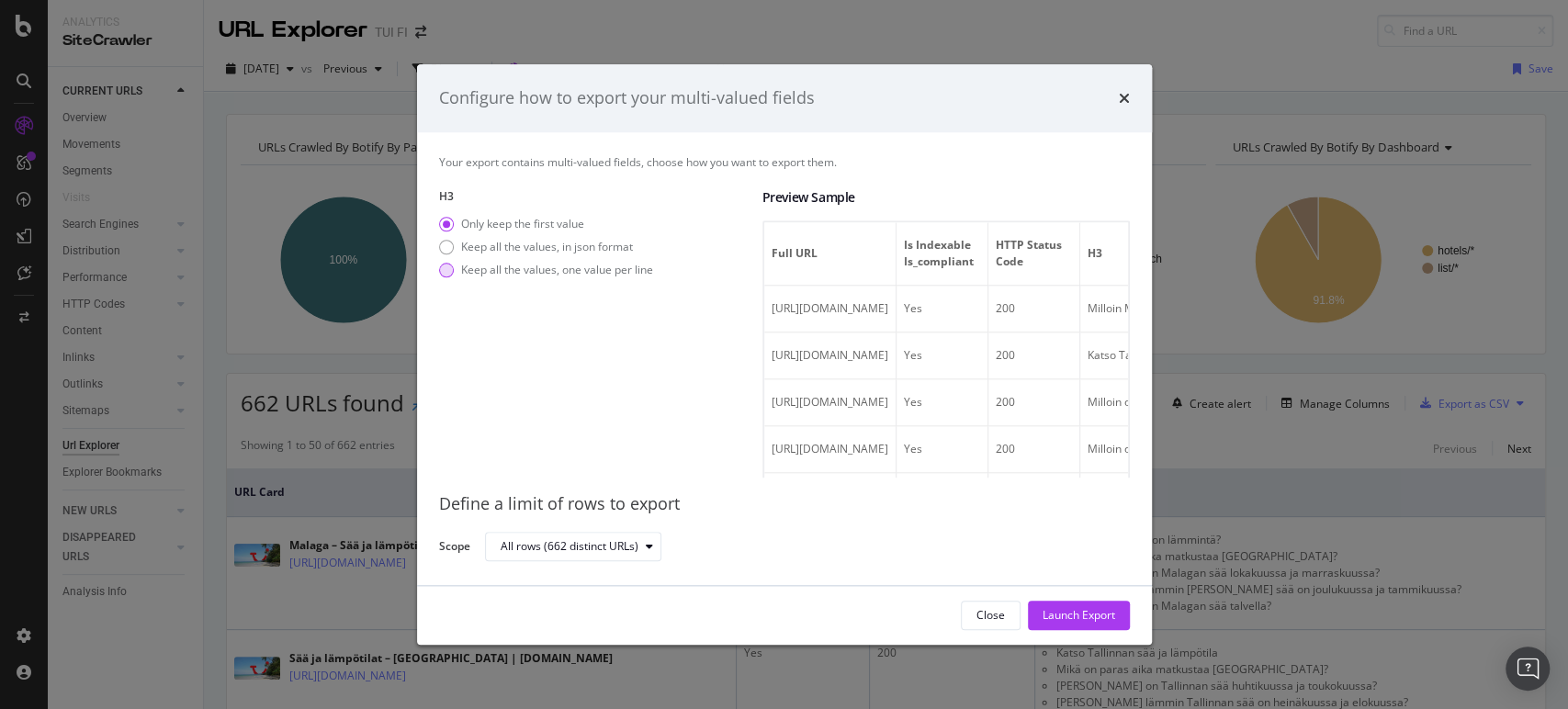
click at [455, 274] on div "Keep all the values, one value per line" at bounding box center [546, 270] width 214 height 16
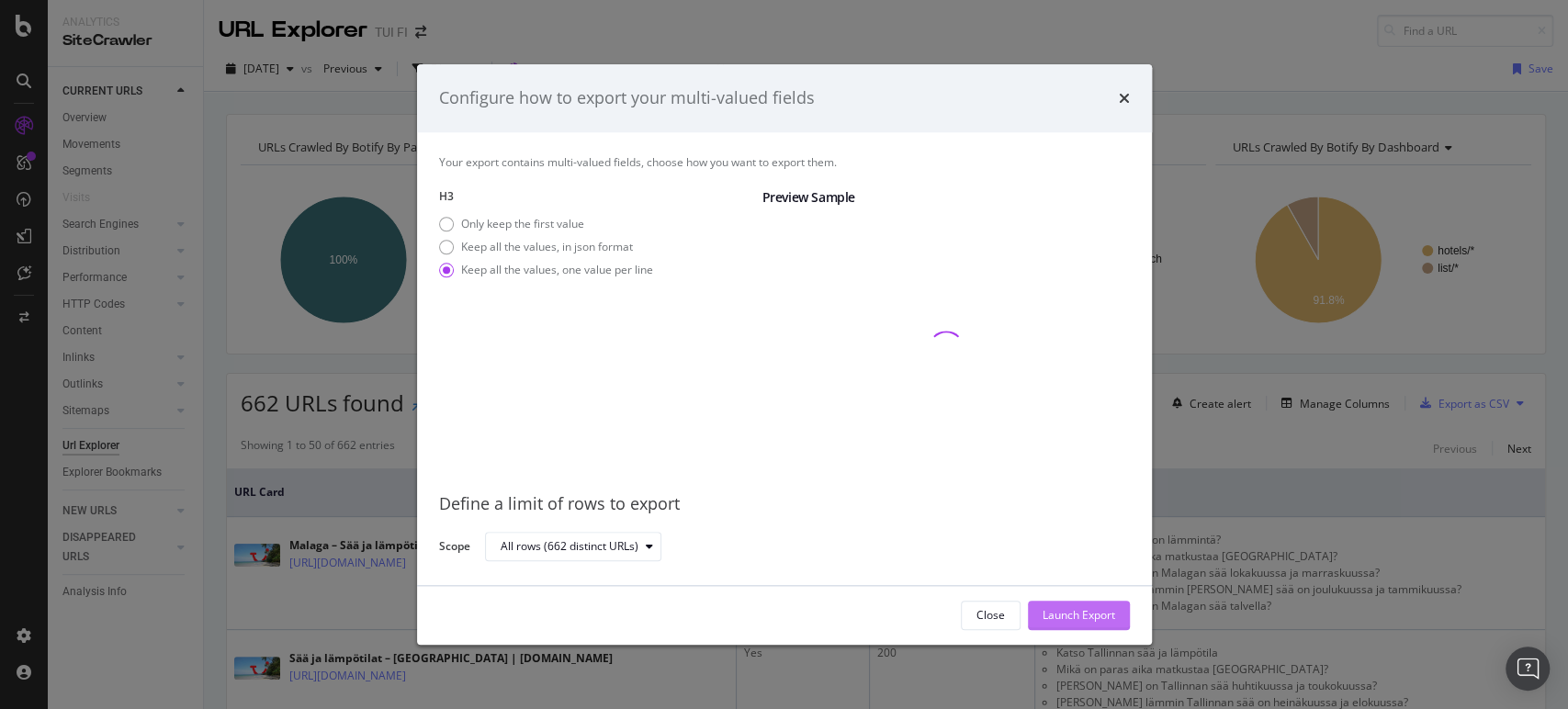
click at [1062, 601] on button "Launch Export" at bounding box center [1079, 616] width 102 height 29
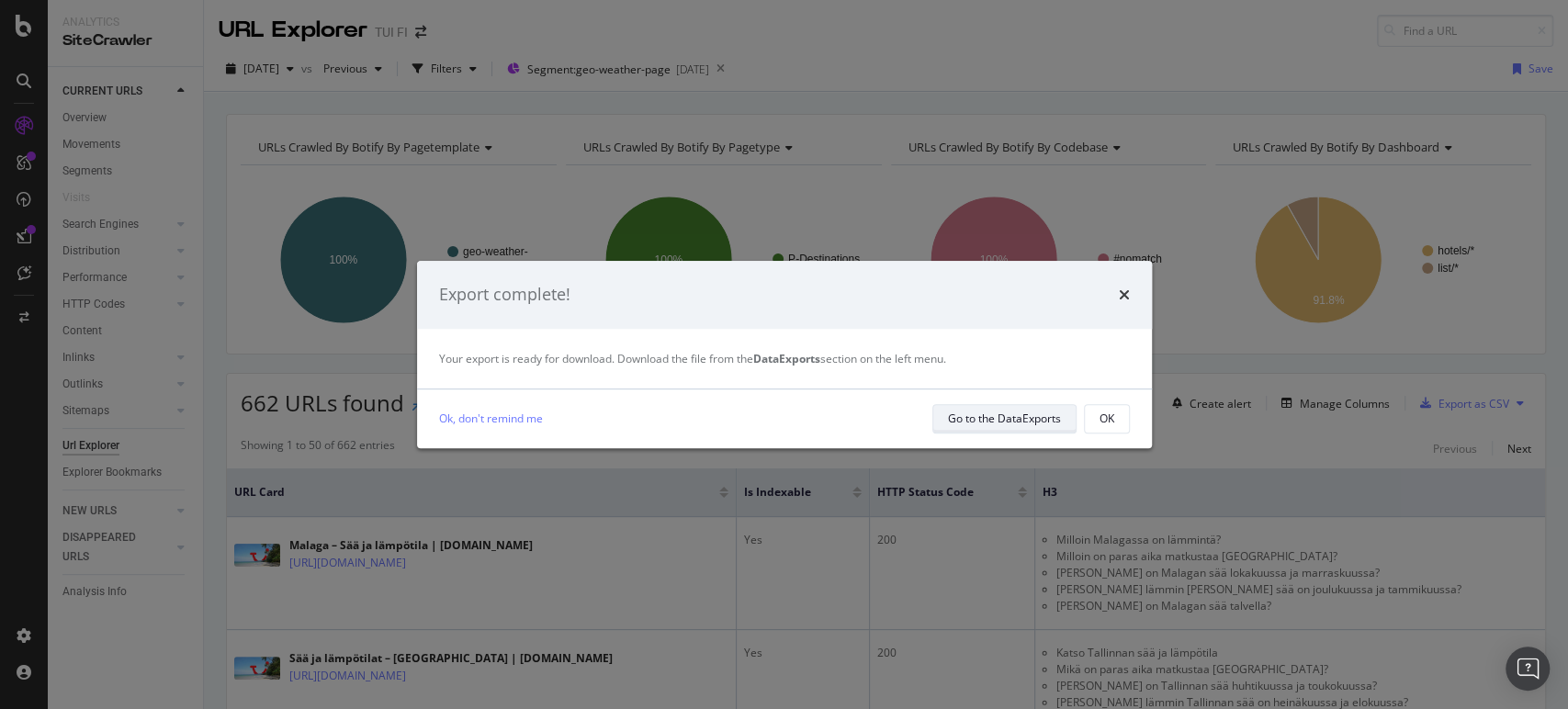
click at [978, 416] on div "Go to the DataExports" at bounding box center [1004, 419] width 113 height 16
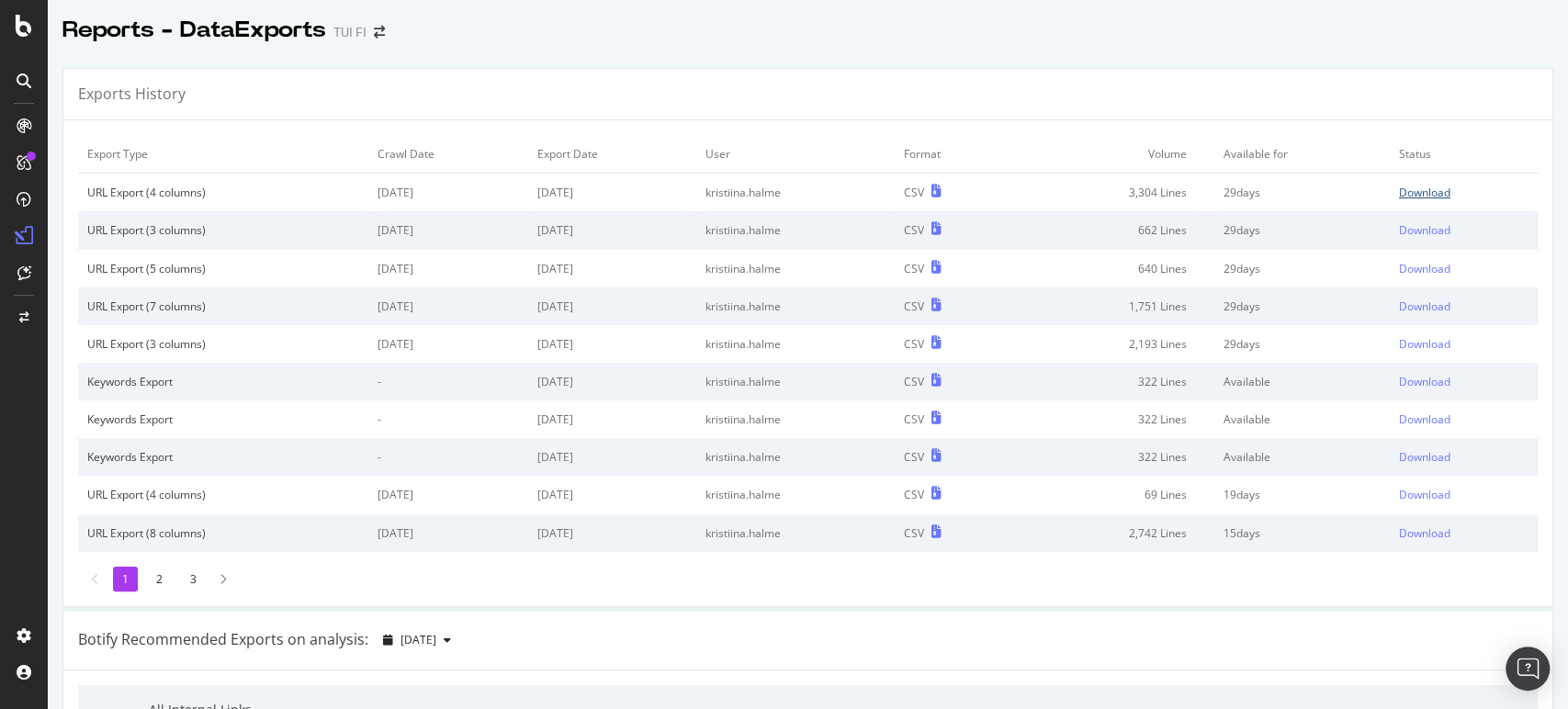
click at [1401, 189] on div "Download" at bounding box center [1425, 192] width 51 height 16
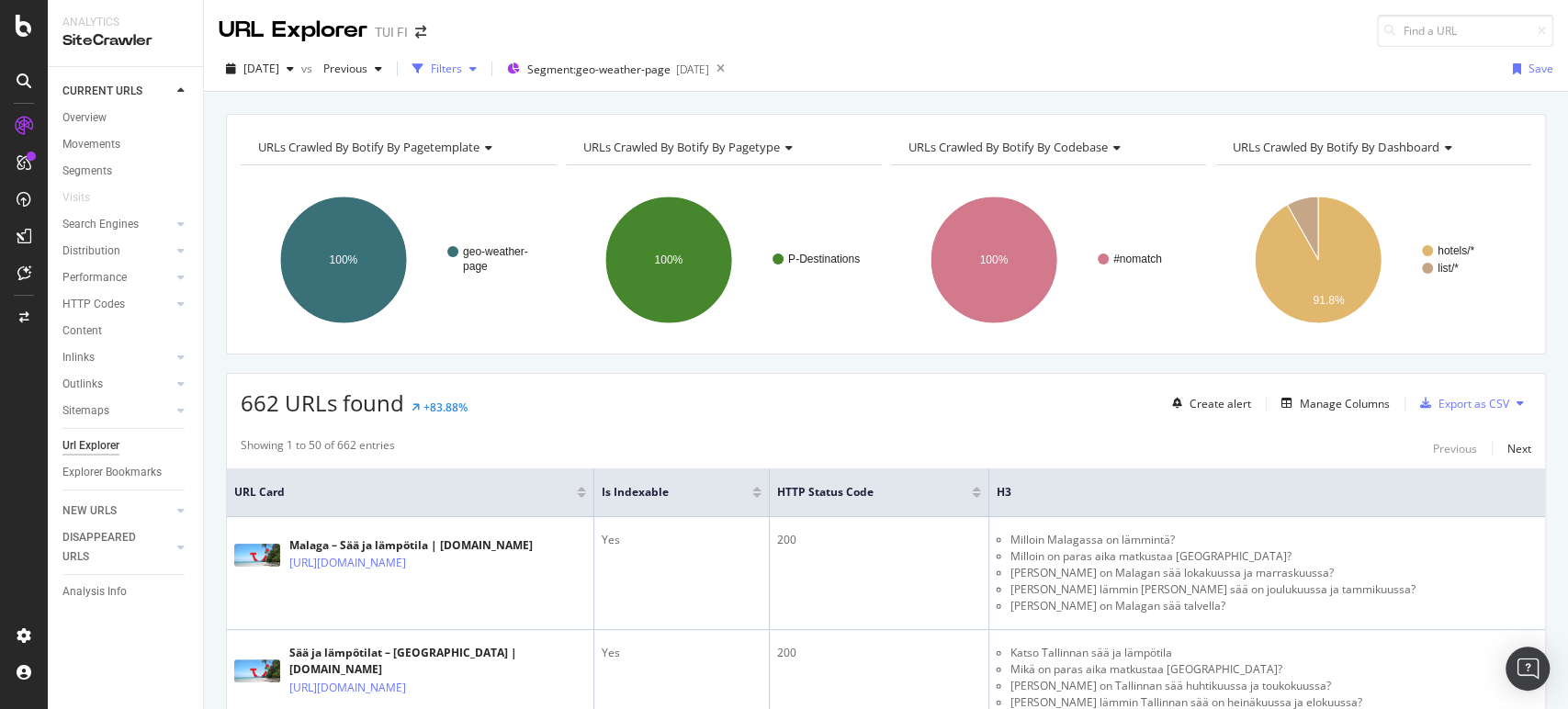
click at [462, 69] on div "Filters" at bounding box center [446, 69] width 31 height 16
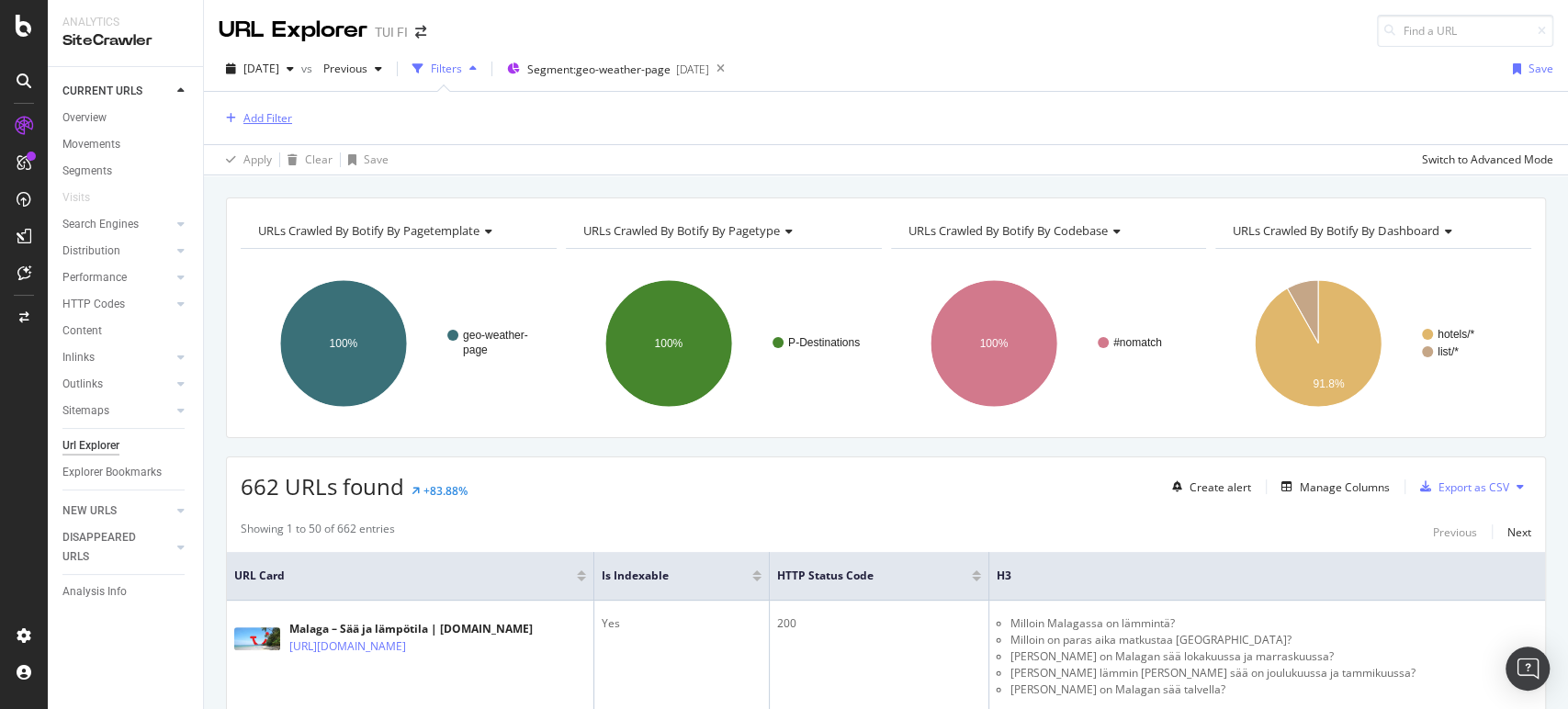
click at [254, 122] on div "Add Filter" at bounding box center [268, 118] width 49 height 16
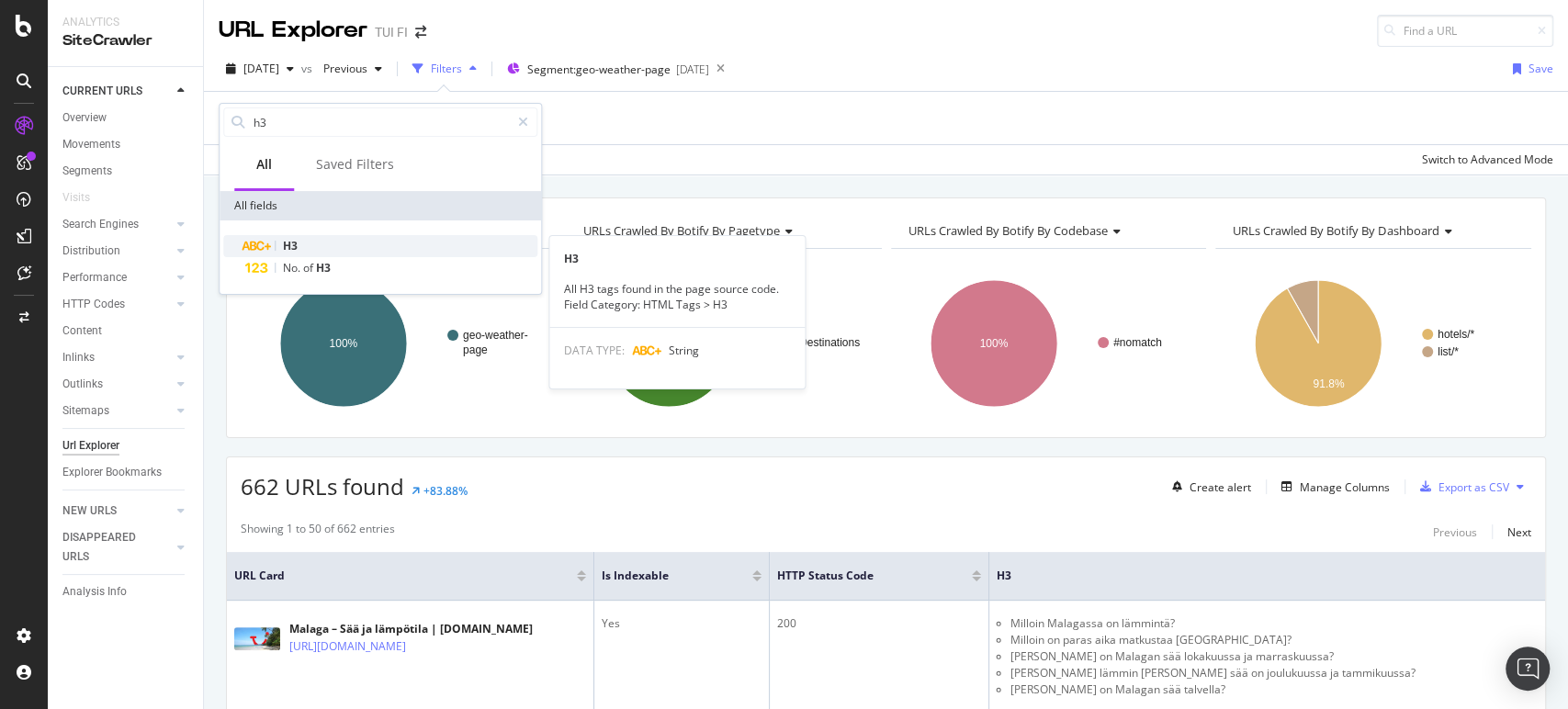
type input "h3"
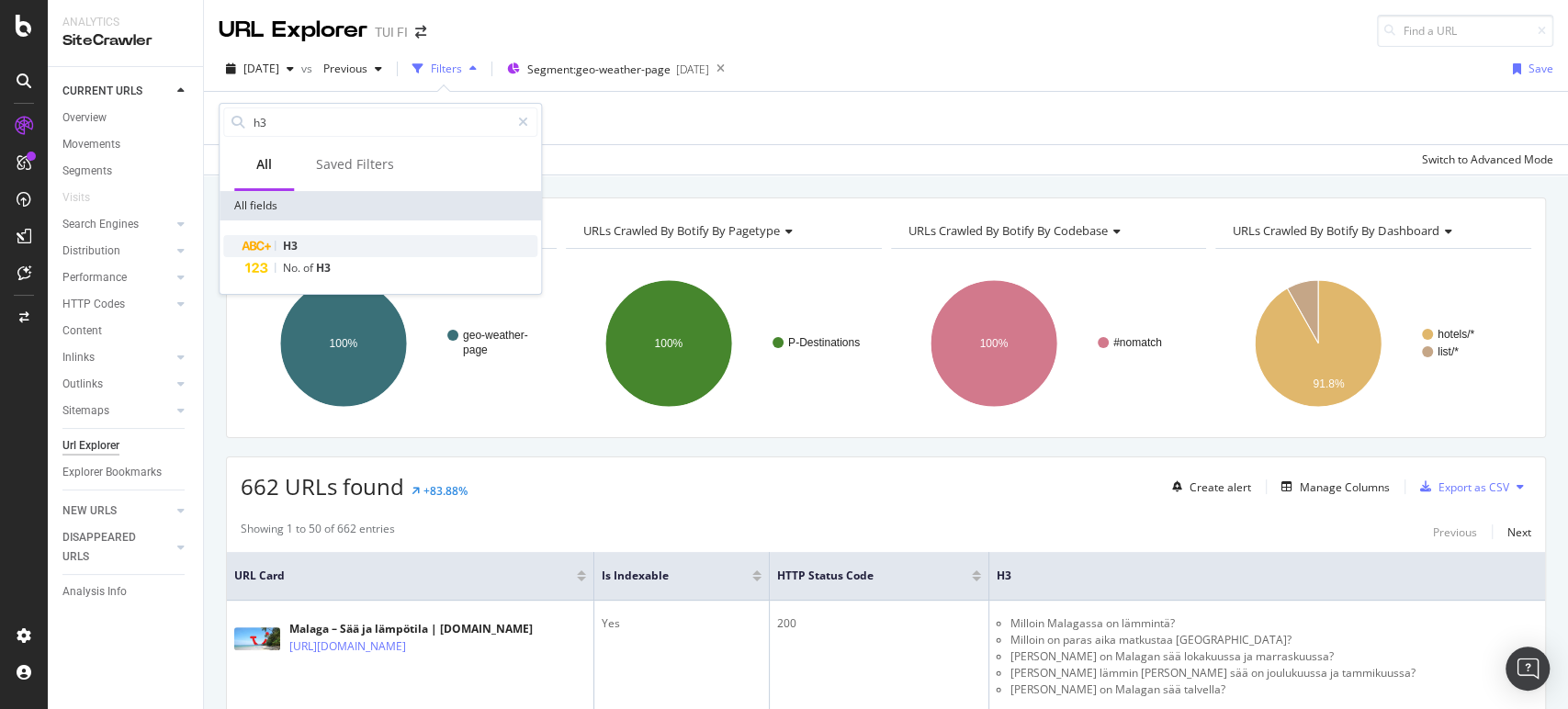
click at [290, 244] on span "H3" at bounding box center [289, 246] width 15 height 16
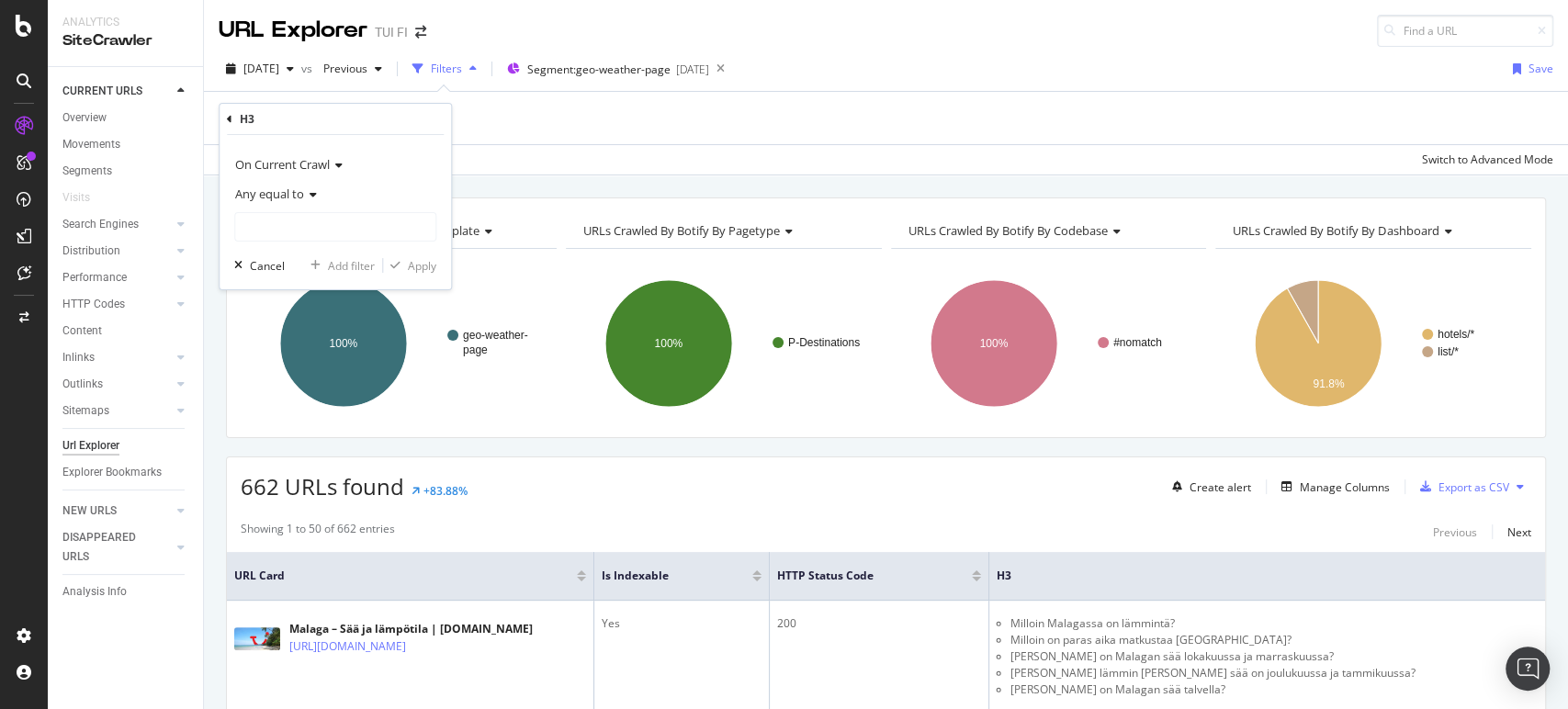
click at [321, 192] on div "Any equal to" at bounding box center [335, 194] width 202 height 29
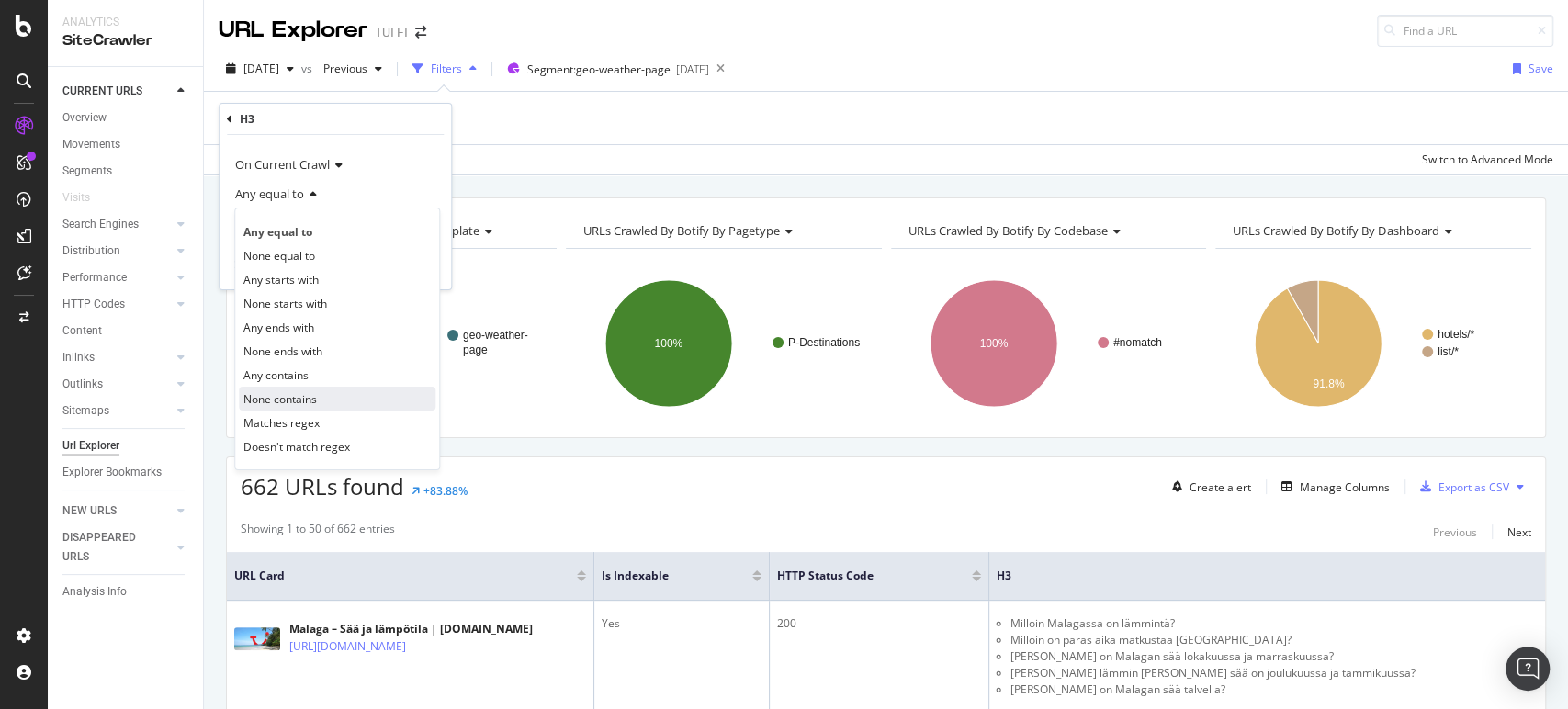
click at [294, 394] on span "None contains" at bounding box center [279, 399] width 74 height 16
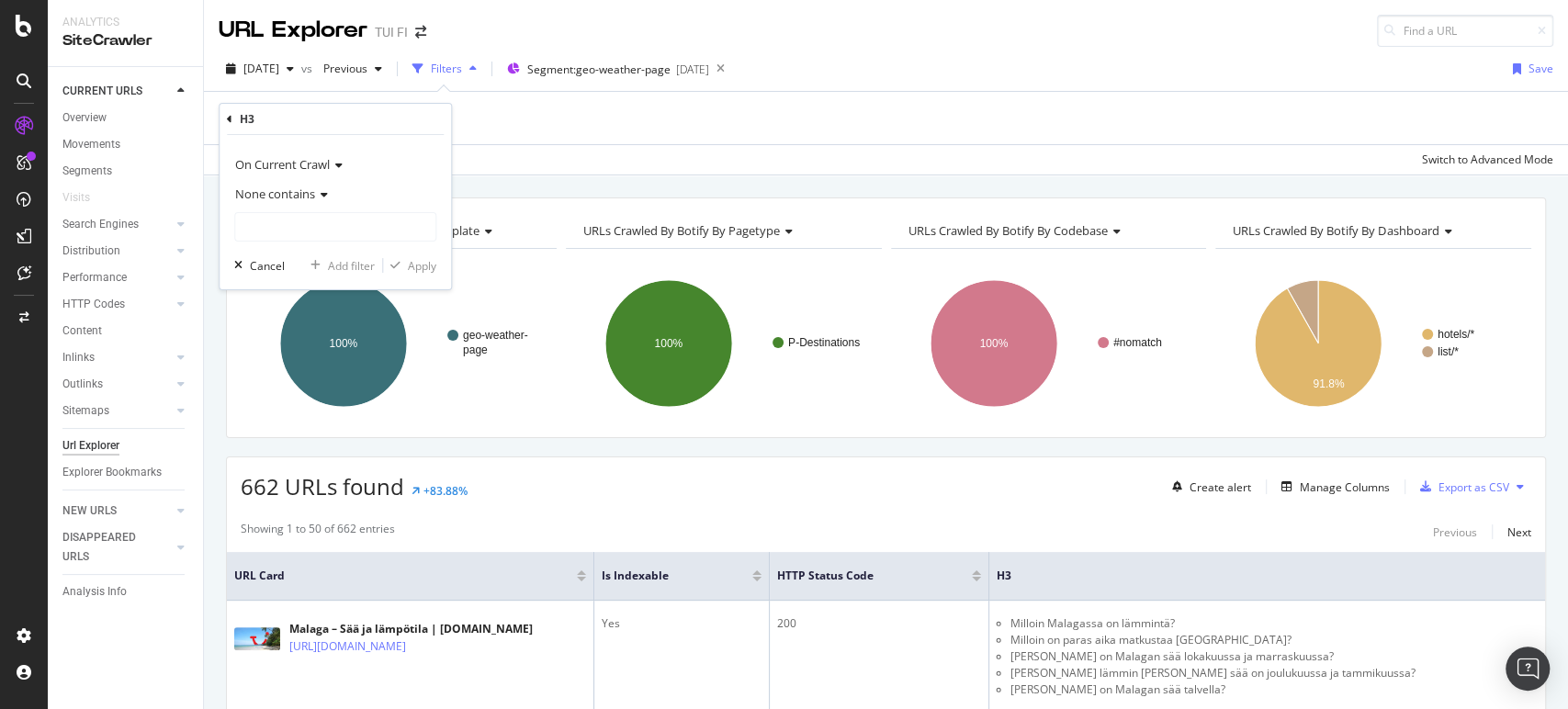
click at [314, 195] on span "None contains" at bounding box center [275, 193] width 79 height 17
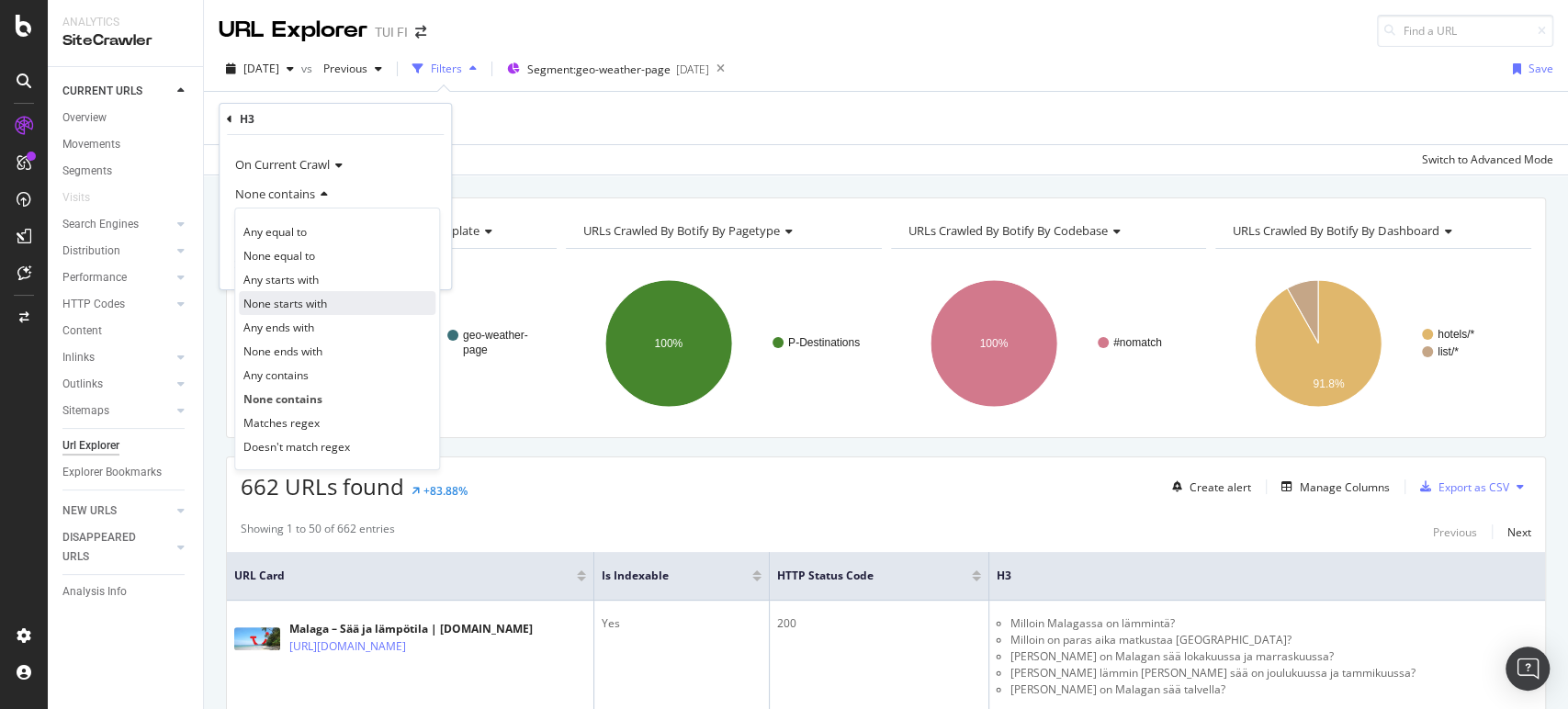
click at [295, 305] on span "None starts with" at bounding box center [284, 304] width 83 height 16
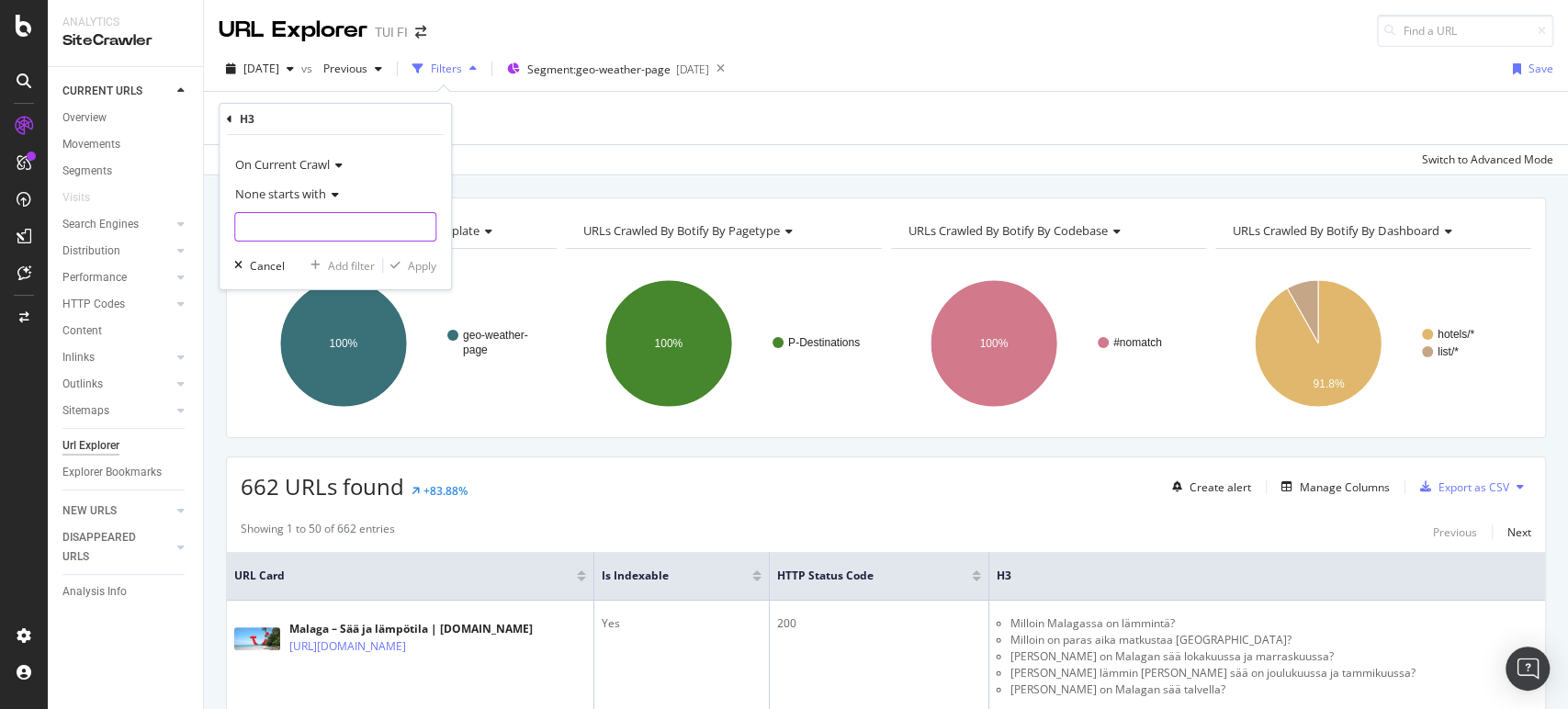
click at [362, 219] on input "text" at bounding box center [335, 227] width 200 height 29
type input "Valitse lentokenttä"
click at [441, 265] on div "On Current Crawl None starts with Valitse lentokenttä Cancel Add filter Apply" at bounding box center [335, 212] width 231 height 154
click at [432, 265] on div "Apply" at bounding box center [422, 266] width 28 height 16
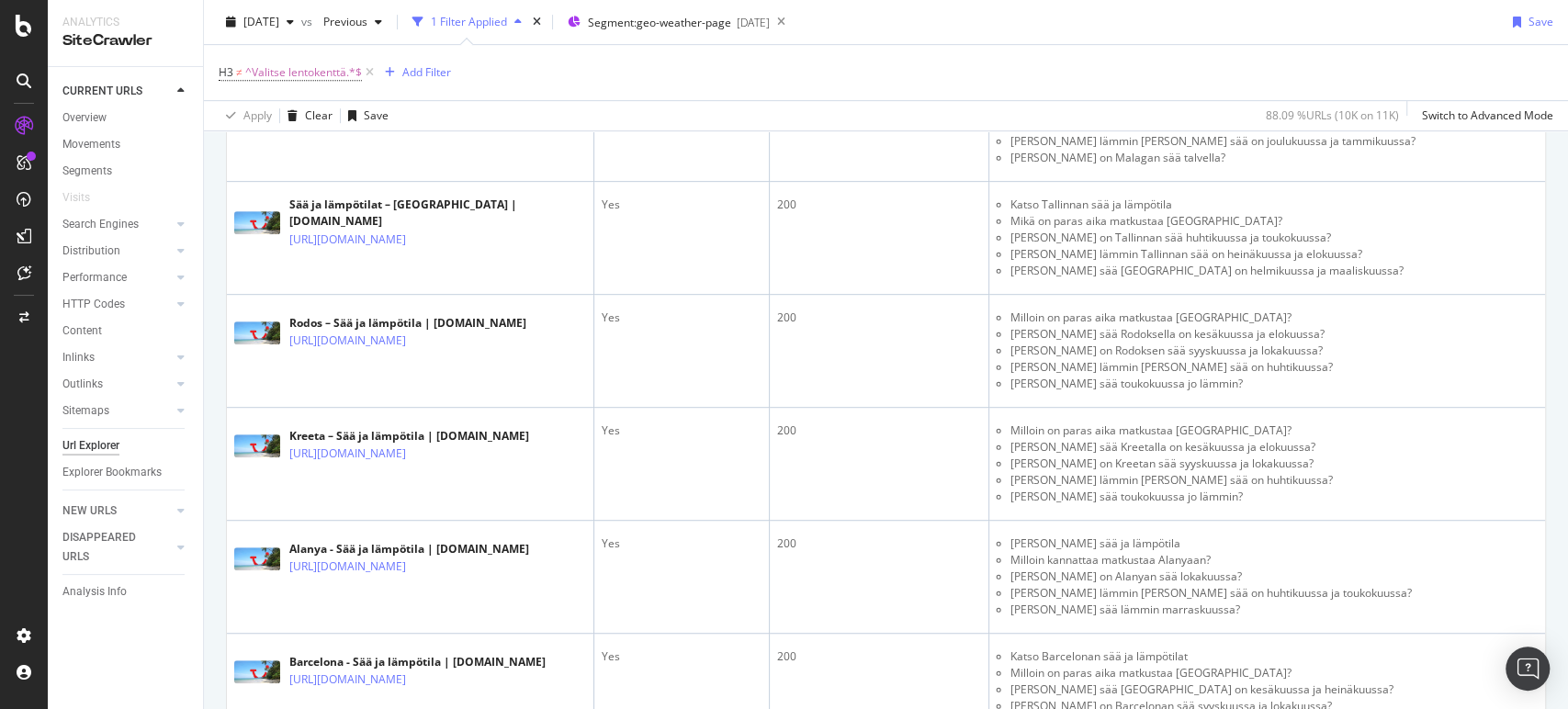
scroll to position [295, 0]
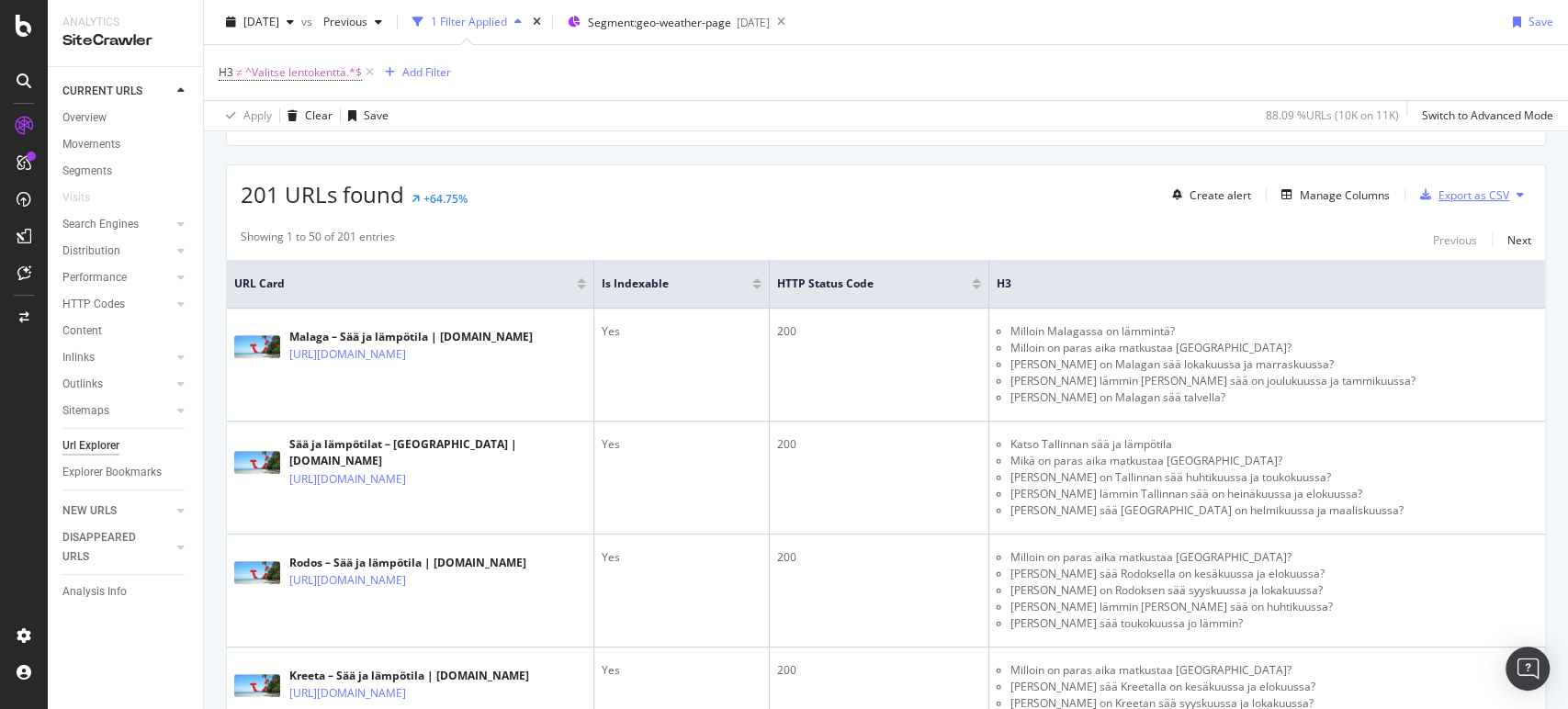
click at [1441, 197] on div "Export as CSV" at bounding box center [1474, 195] width 71 height 16
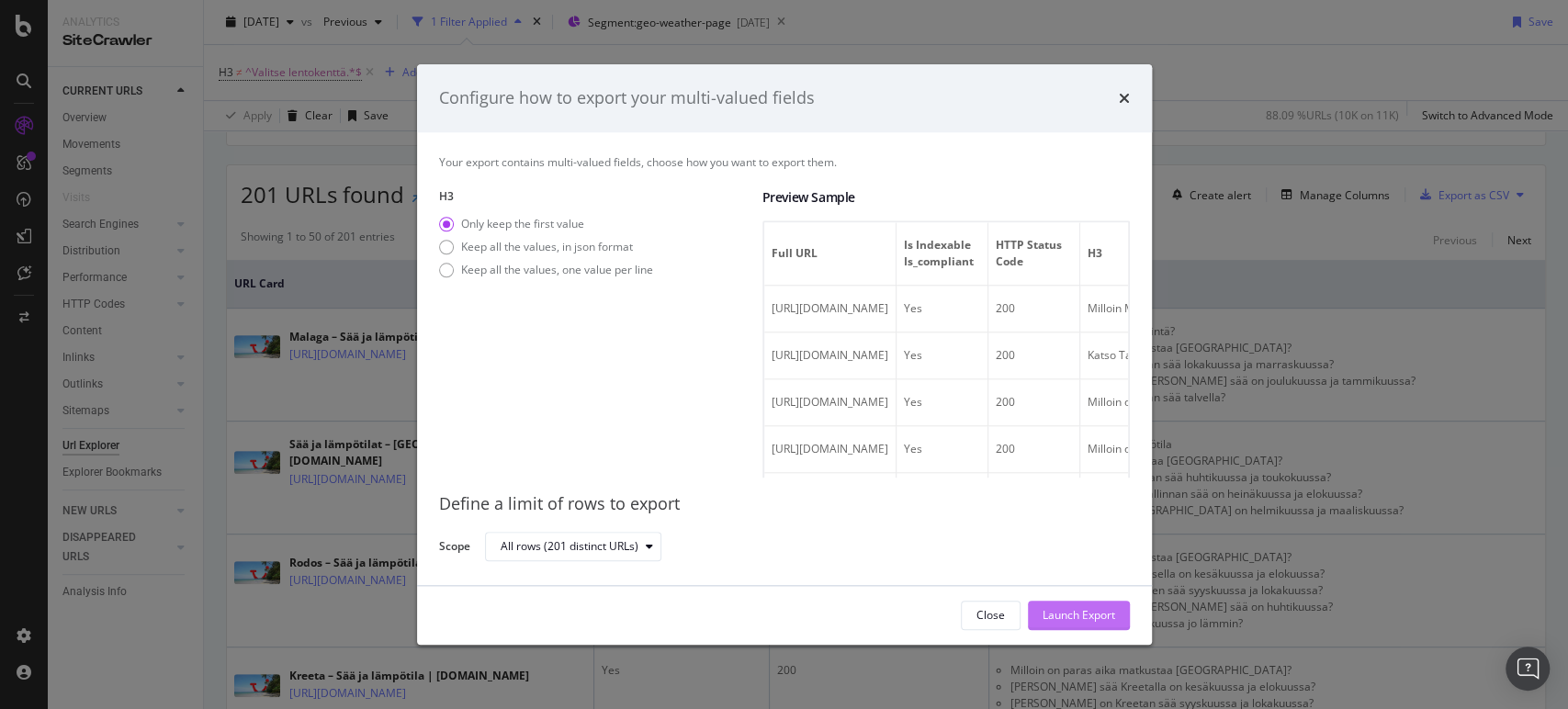
click at [1046, 617] on div "Launch Export" at bounding box center [1079, 615] width 73 height 16
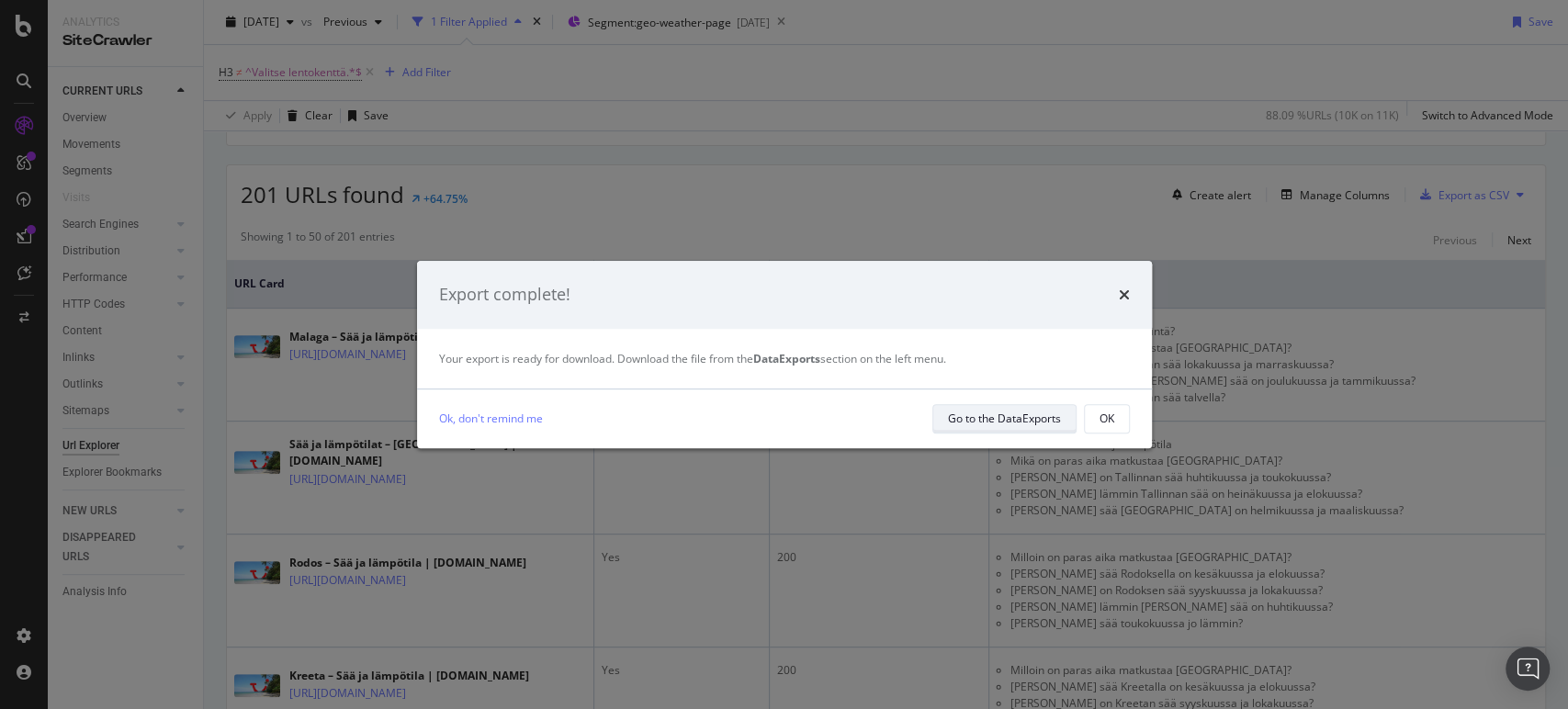
click at [982, 418] on div "Go to the DataExports" at bounding box center [1004, 419] width 113 height 16
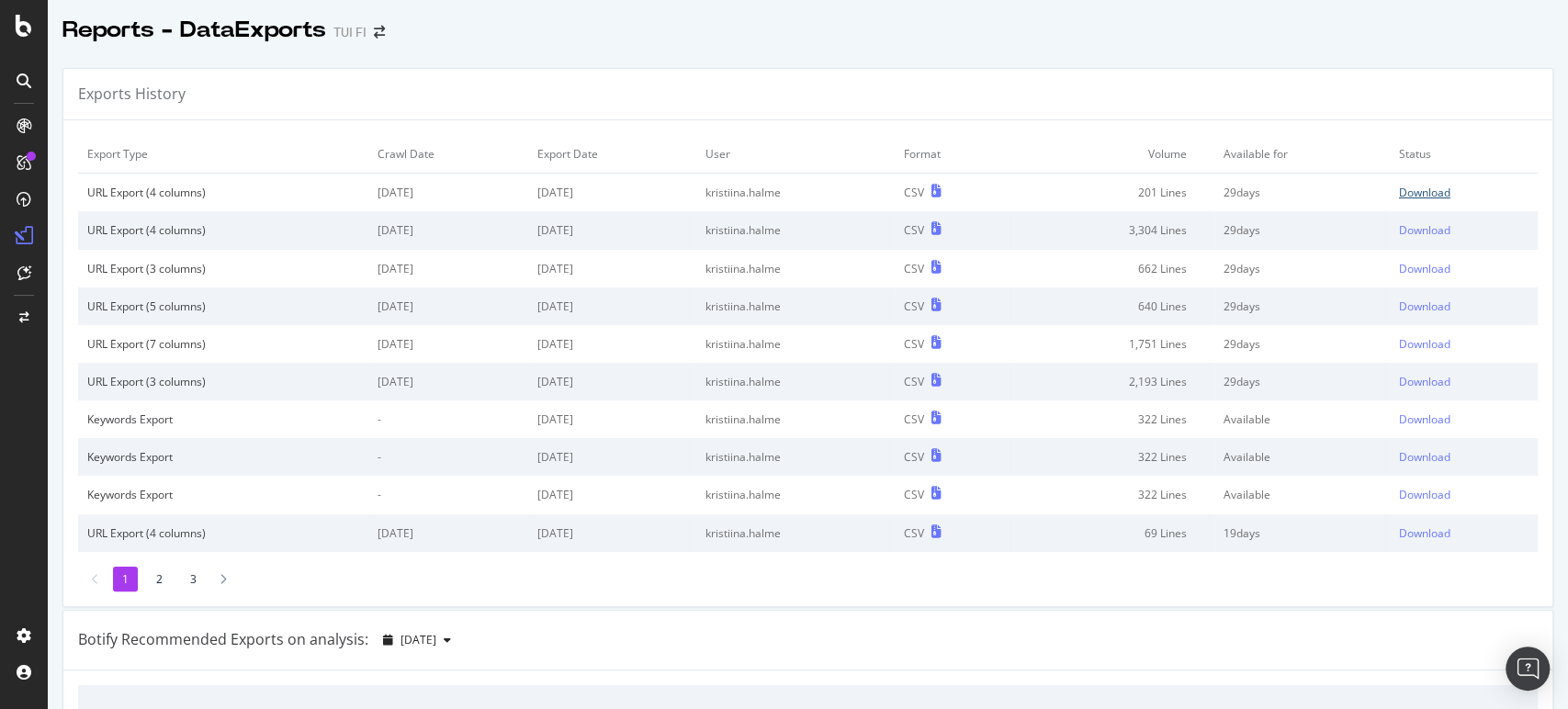
click at [1411, 189] on div "Download" at bounding box center [1425, 192] width 51 height 16
